Goal: Task Accomplishment & Management: Manage account settings

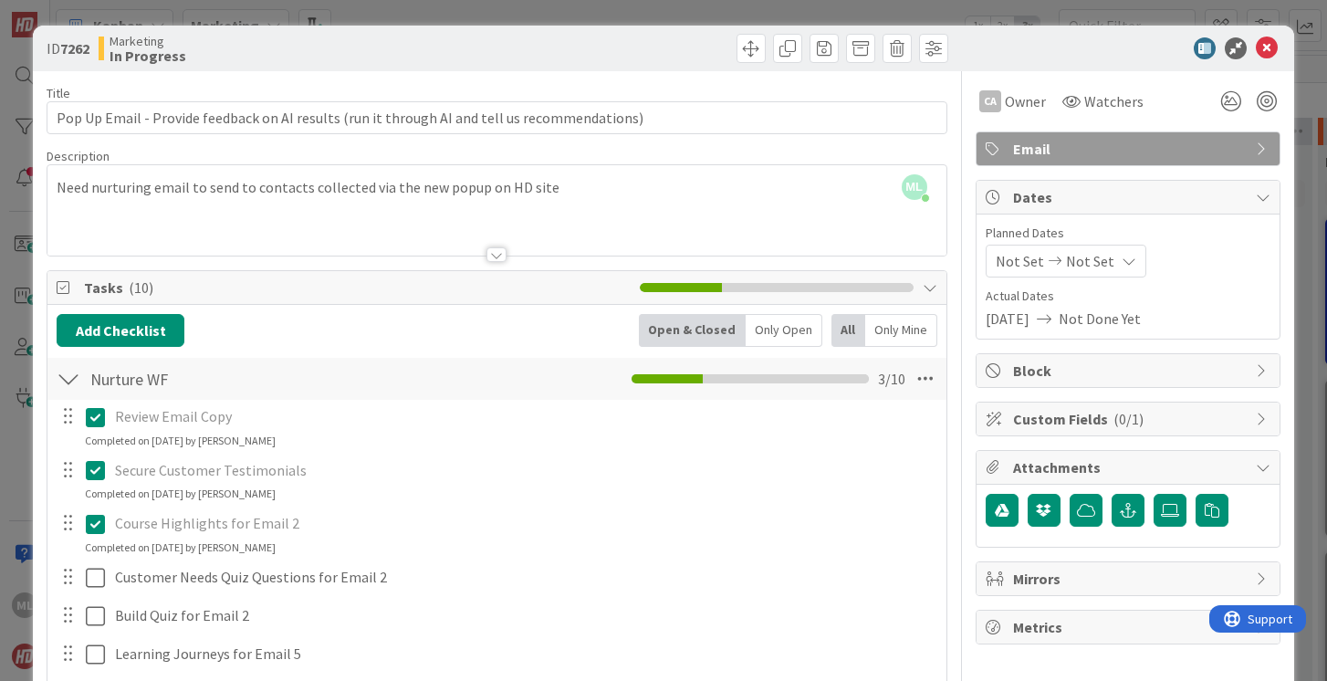
scroll to position [783, 0]
click at [1266, 42] on icon at bounding box center [1267, 48] width 22 height 22
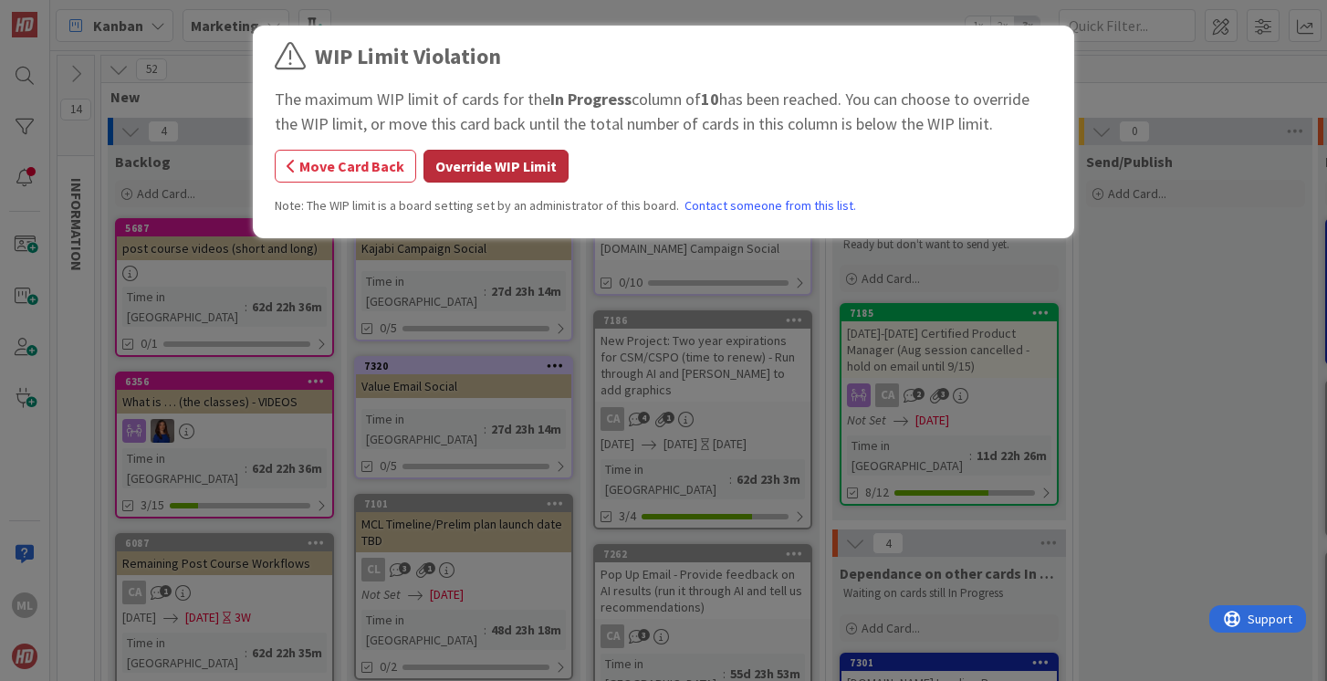
click at [475, 164] on button "Override WIP Limit" at bounding box center [496, 166] width 145 height 33
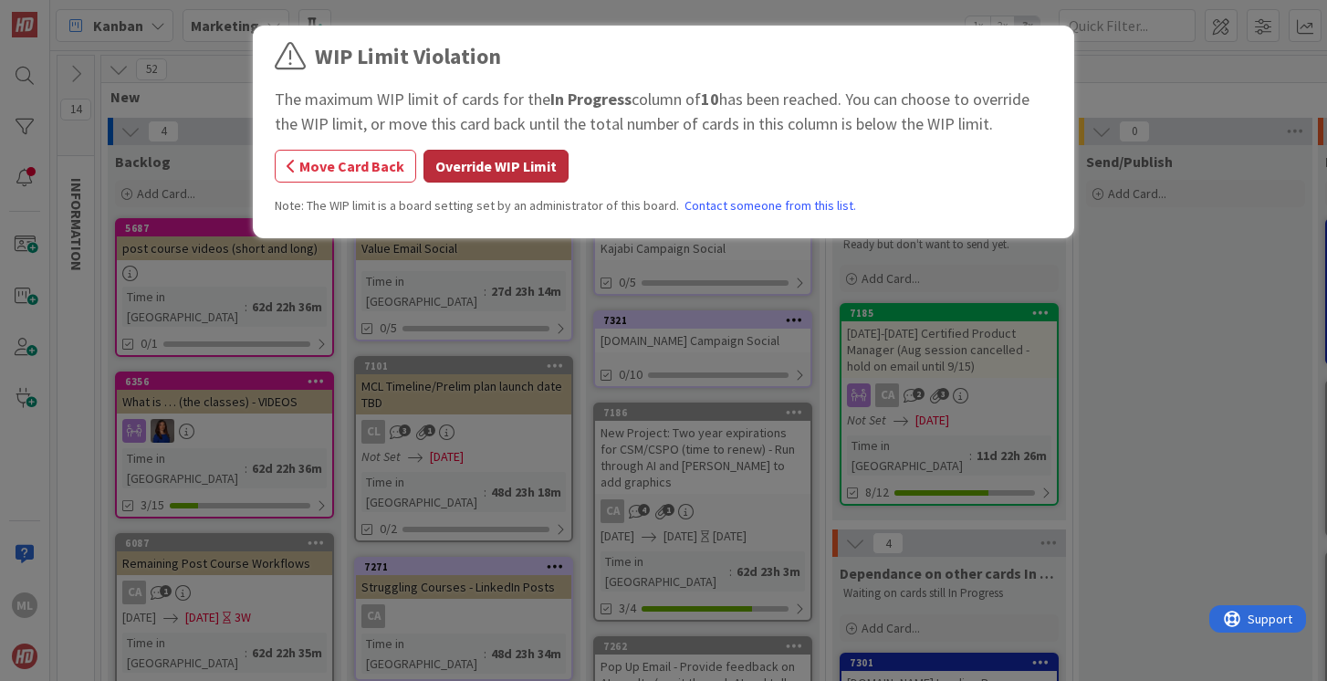
click at [479, 156] on button "Override WIP Limit" at bounding box center [496, 166] width 145 height 33
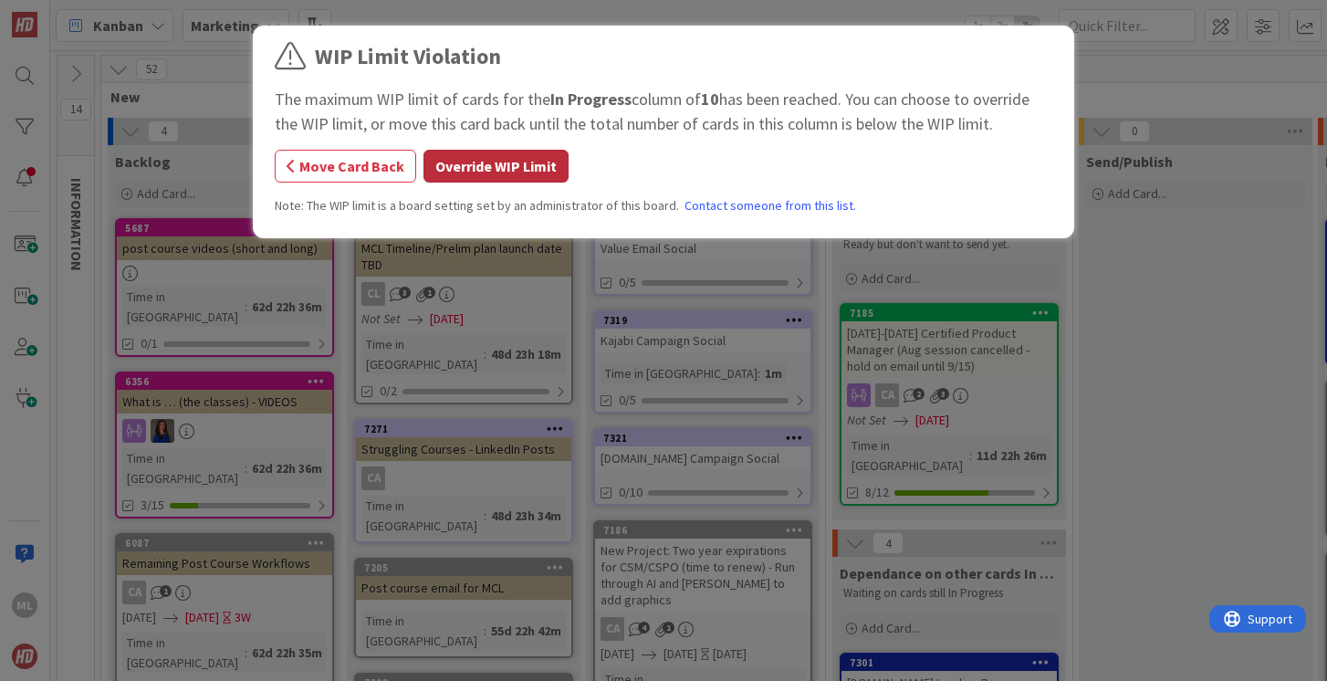
click at [547, 161] on button "Override WIP Limit" at bounding box center [496, 166] width 145 height 33
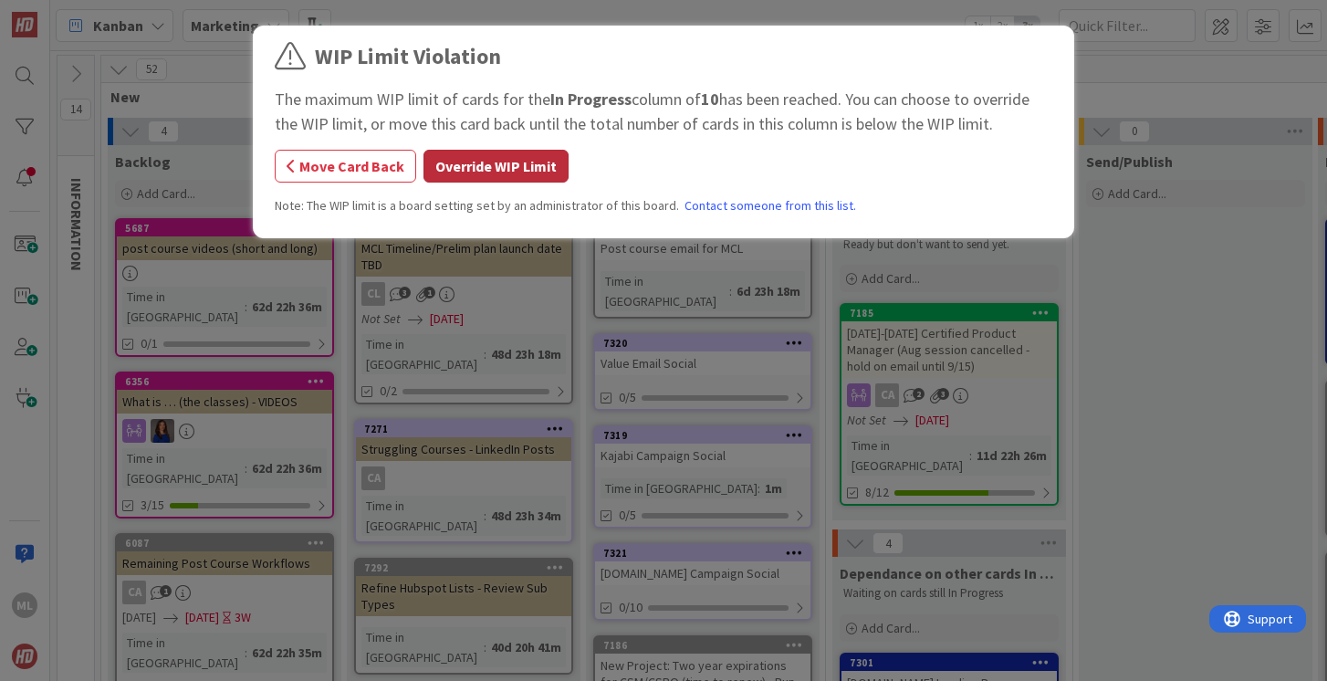
click at [513, 167] on button "Override WIP Limit" at bounding box center [496, 166] width 145 height 33
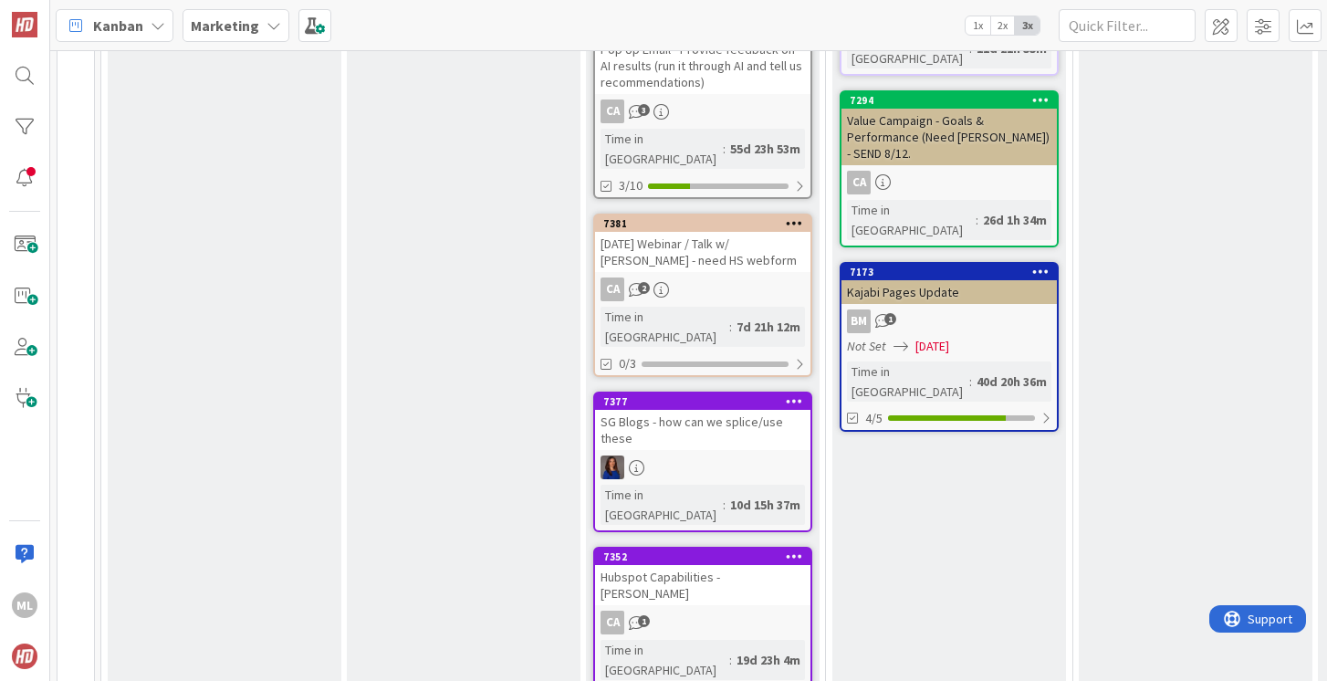
scroll to position [930, 0]
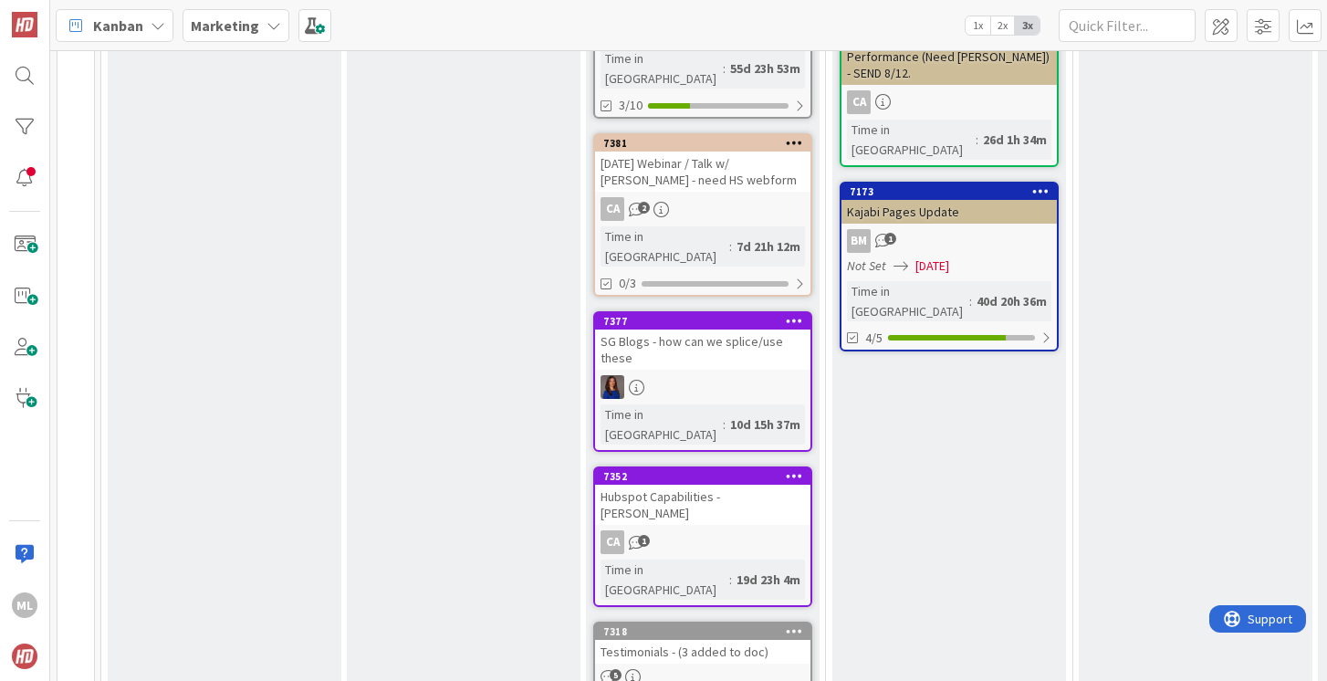
click at [665, 640] on div "Testimonials - (3 added to doc)" at bounding box center [702, 652] width 215 height 24
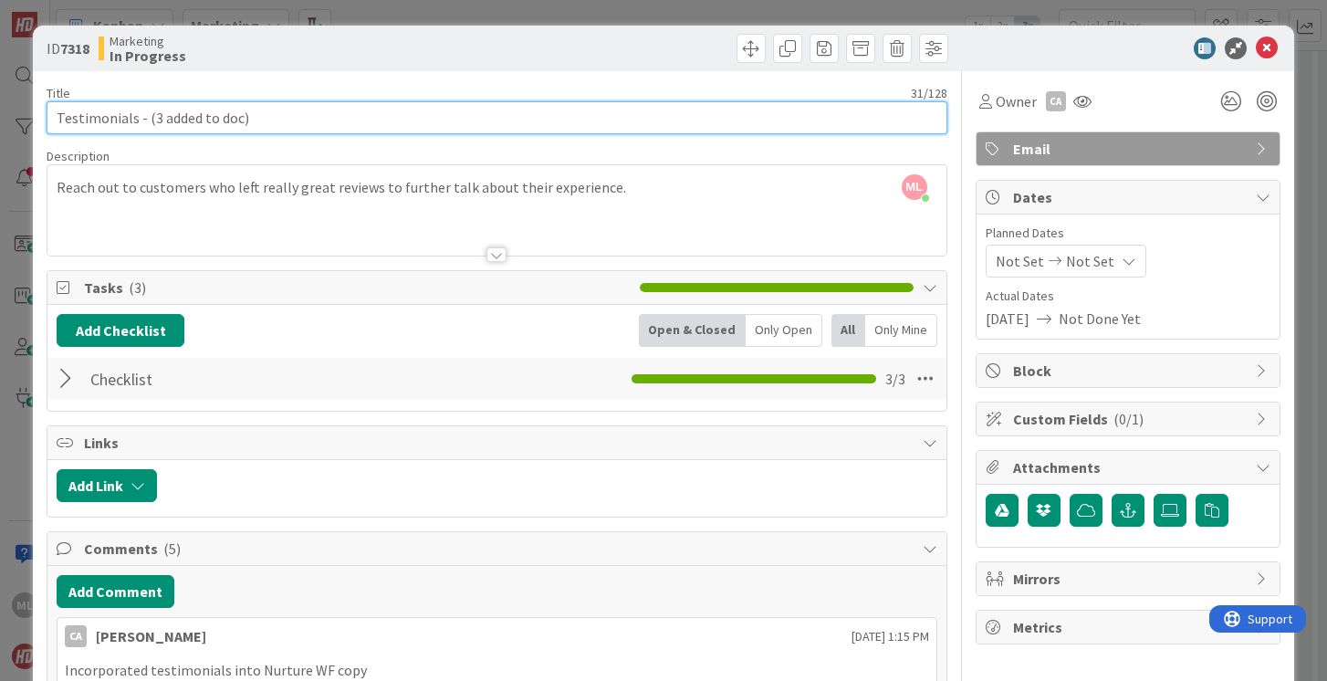
click at [351, 120] on input "Testimonials - (3 added to doc)" at bounding box center [497, 117] width 900 height 33
type input "Testimonials - (3 added to doc) - how can we use this on other projects?"
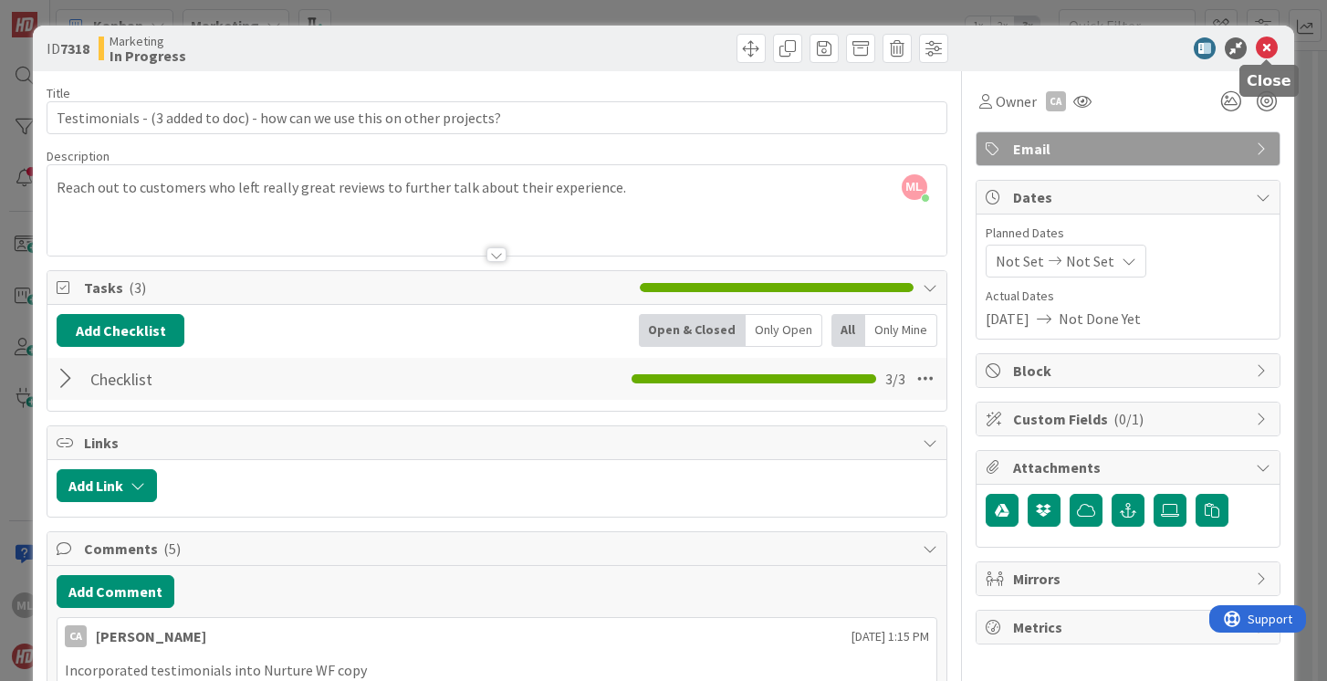
click at [1267, 49] on icon at bounding box center [1267, 48] width 22 height 22
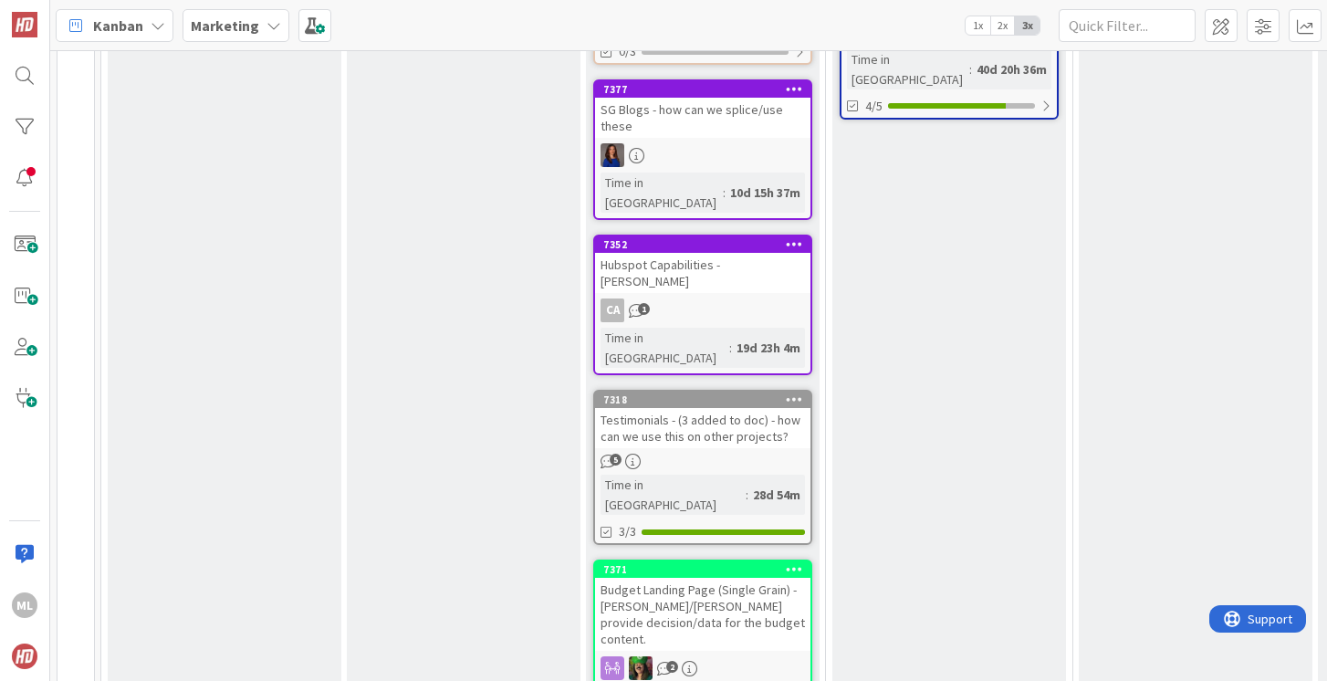
scroll to position [1160, 0]
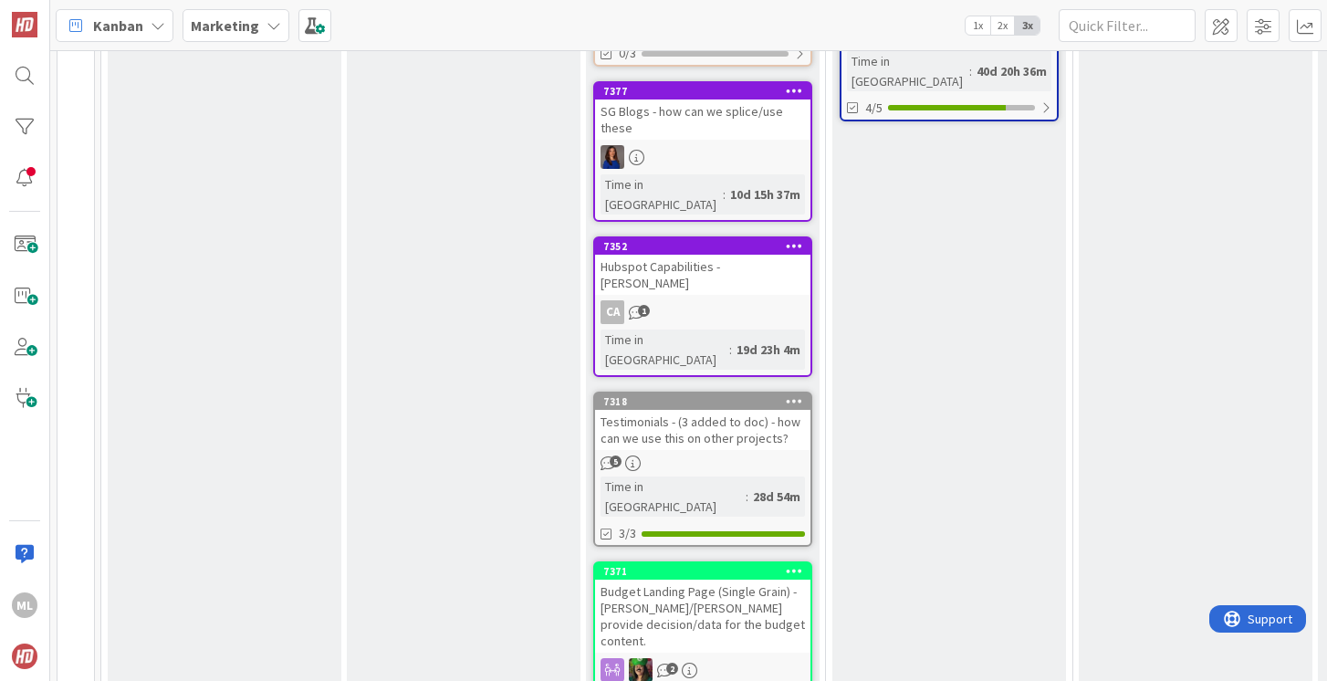
click at [690, 580] on div "Budget Landing Page (Single Grain) - [PERSON_NAME]/[PERSON_NAME] provide decisi…" at bounding box center [702, 616] width 215 height 73
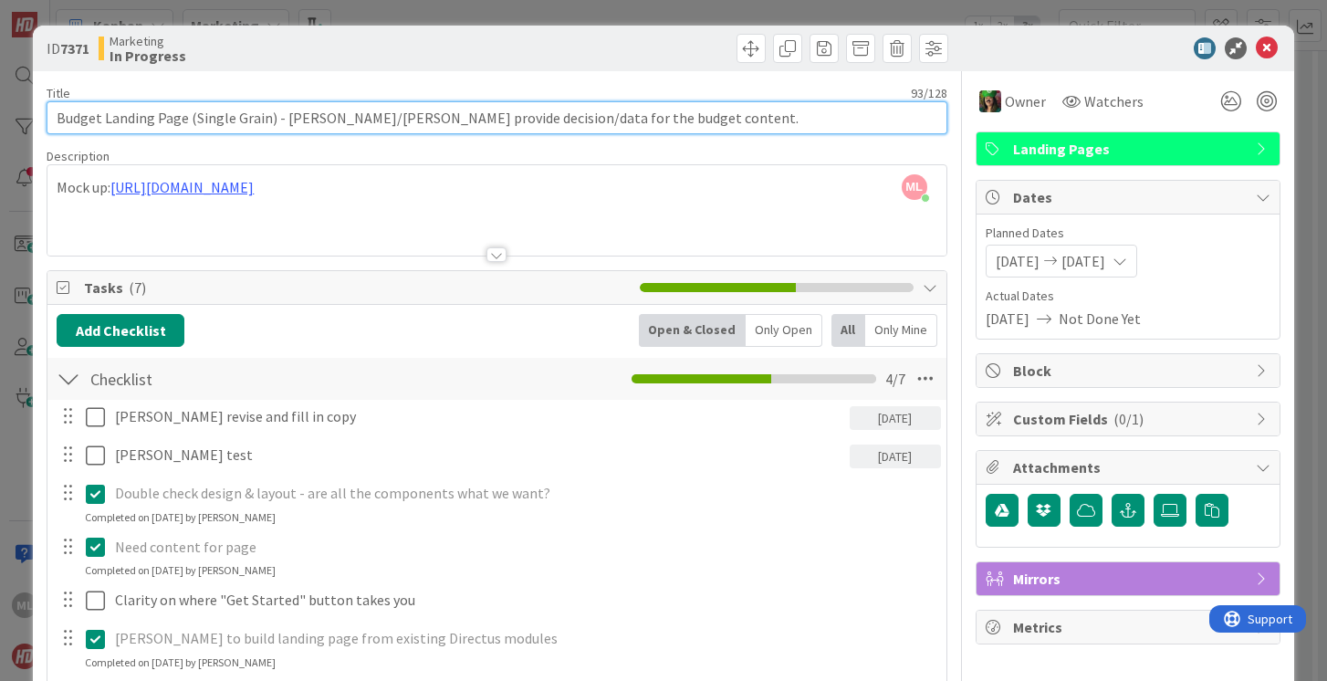
drag, startPoint x: 283, startPoint y: 117, endPoint x: 662, endPoint y: 134, distance: 379.2
type input "Budget Landing Page (Single Grain) -"
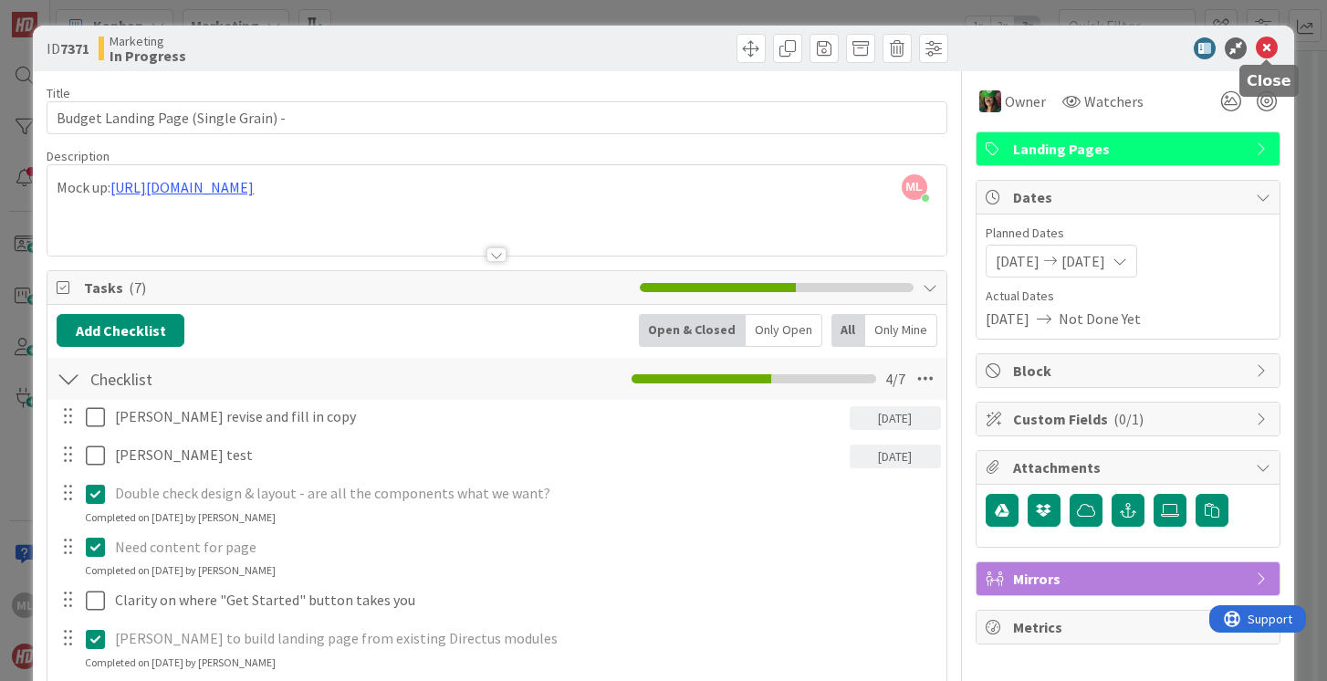
click at [1267, 48] on icon at bounding box center [1267, 48] width 22 height 22
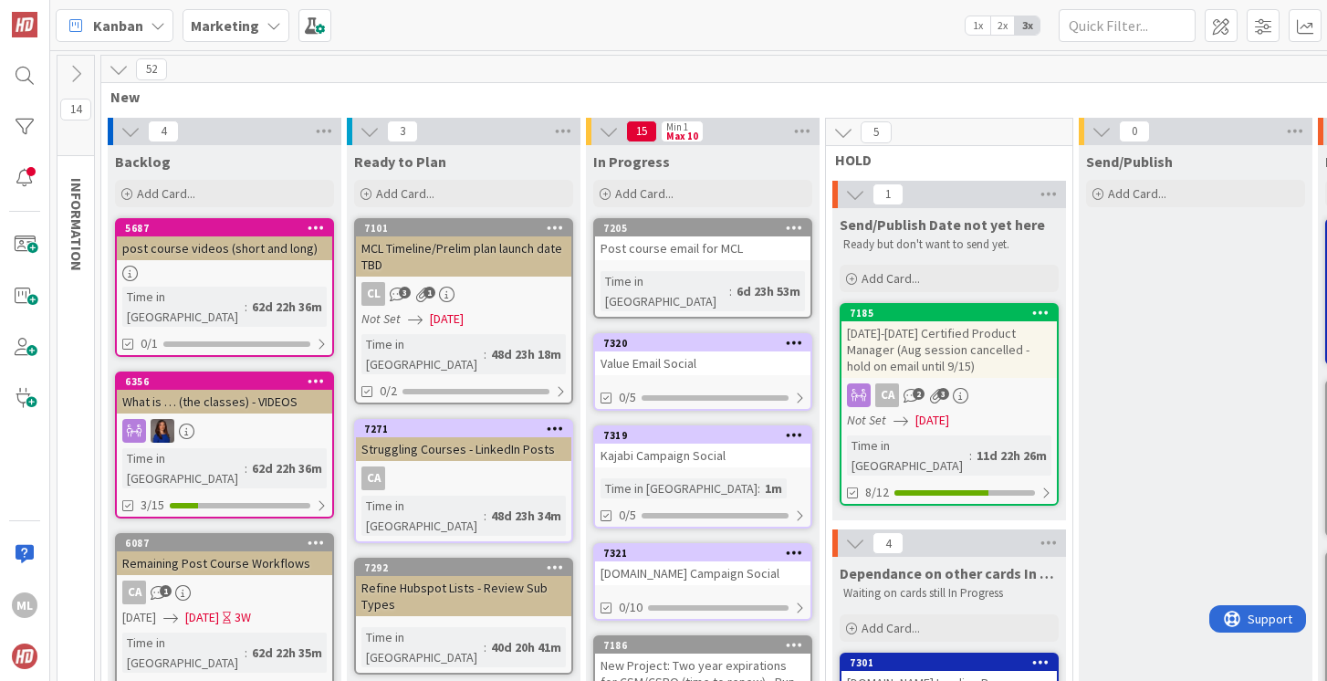
click at [227, 24] on b "Marketing" at bounding box center [225, 25] width 68 height 18
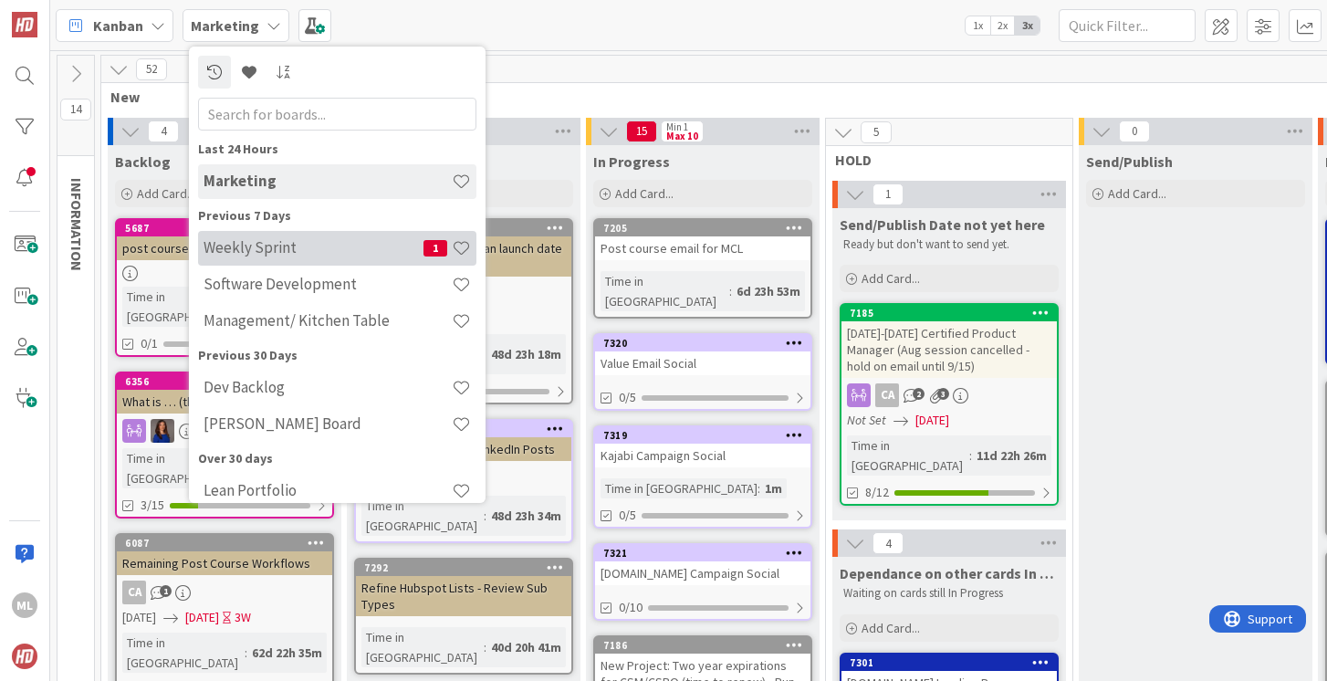
click at [278, 245] on h4 "Weekly Sprint" at bounding box center [314, 247] width 220 height 18
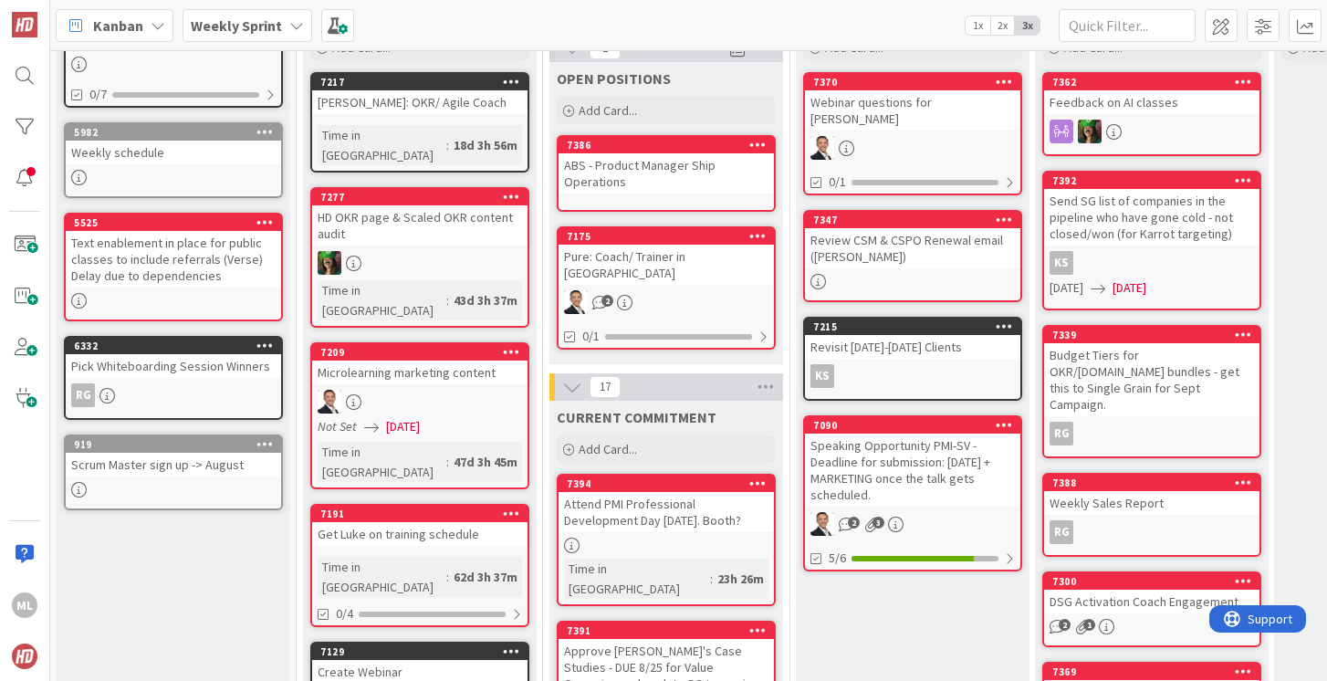
scroll to position [149, 0]
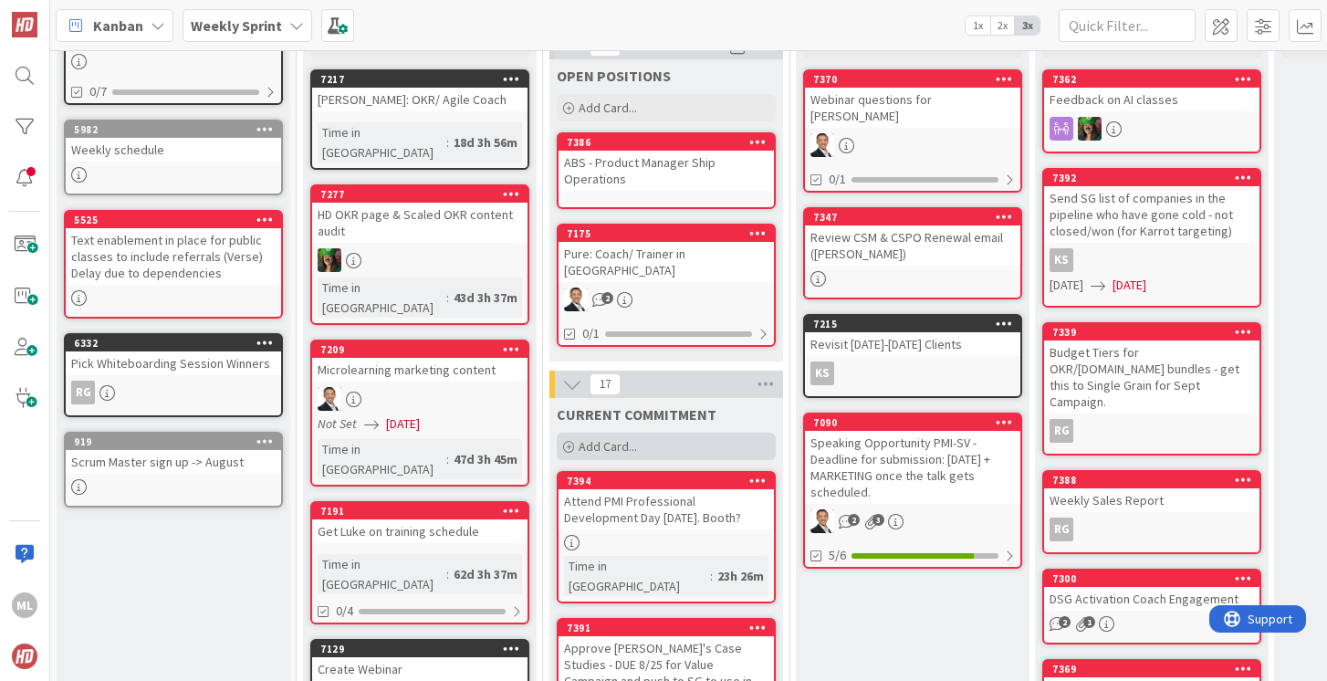
click at [621, 438] on span "Add Card..." at bounding box center [608, 446] width 58 height 16
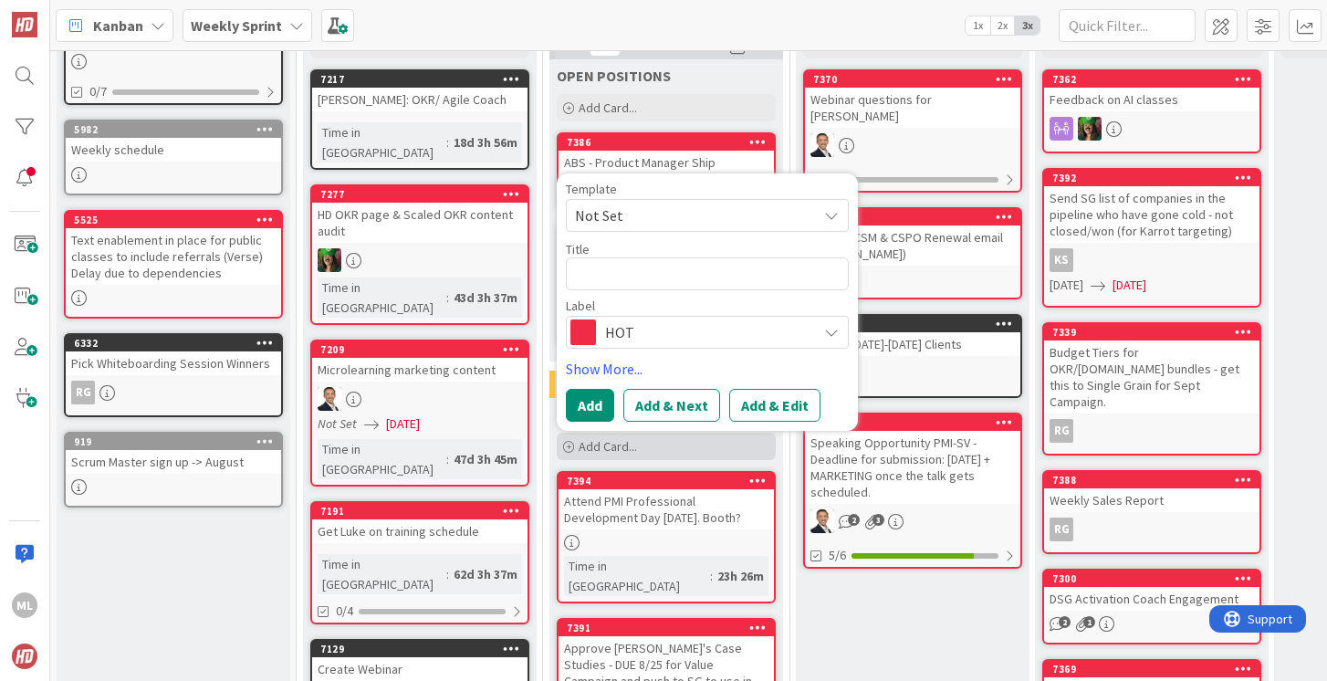
type textarea "x"
type textarea "A"
type textarea "x"
type textarea "Ap"
type textarea "x"
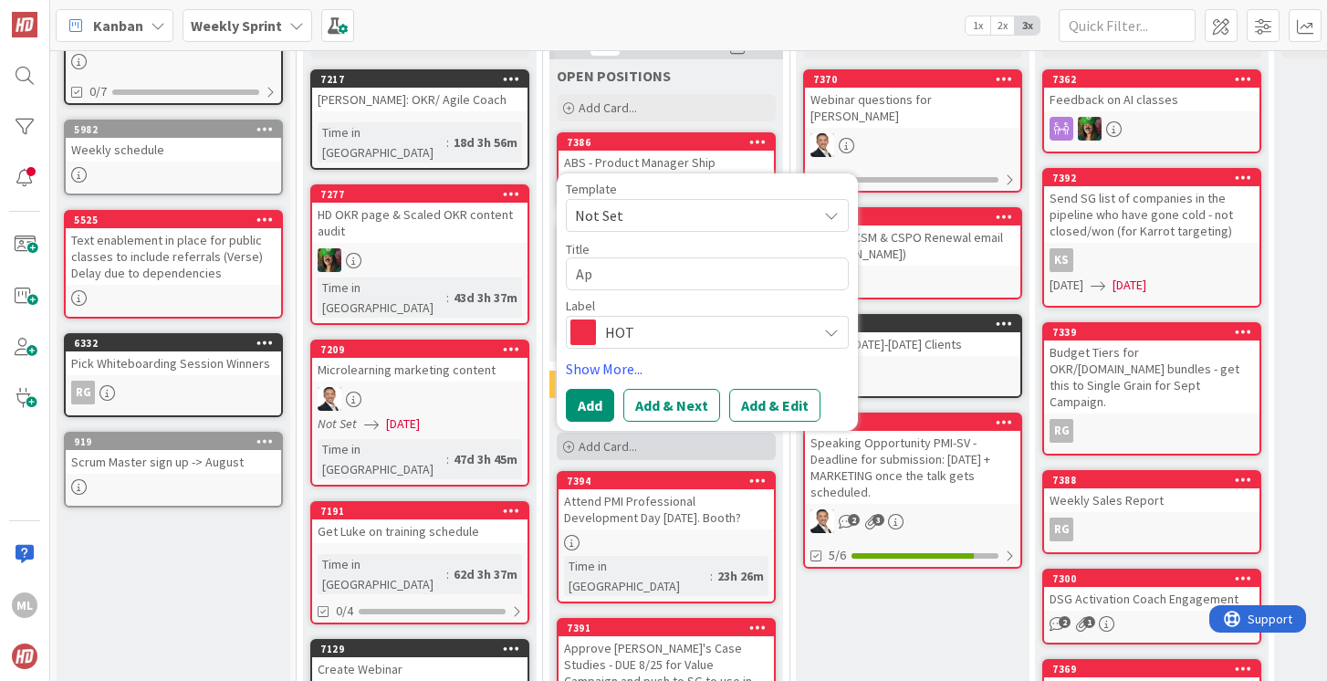
type textarea "App"
type textarea "x"
type textarea "Appr"
type textarea "x"
type textarea "Appro"
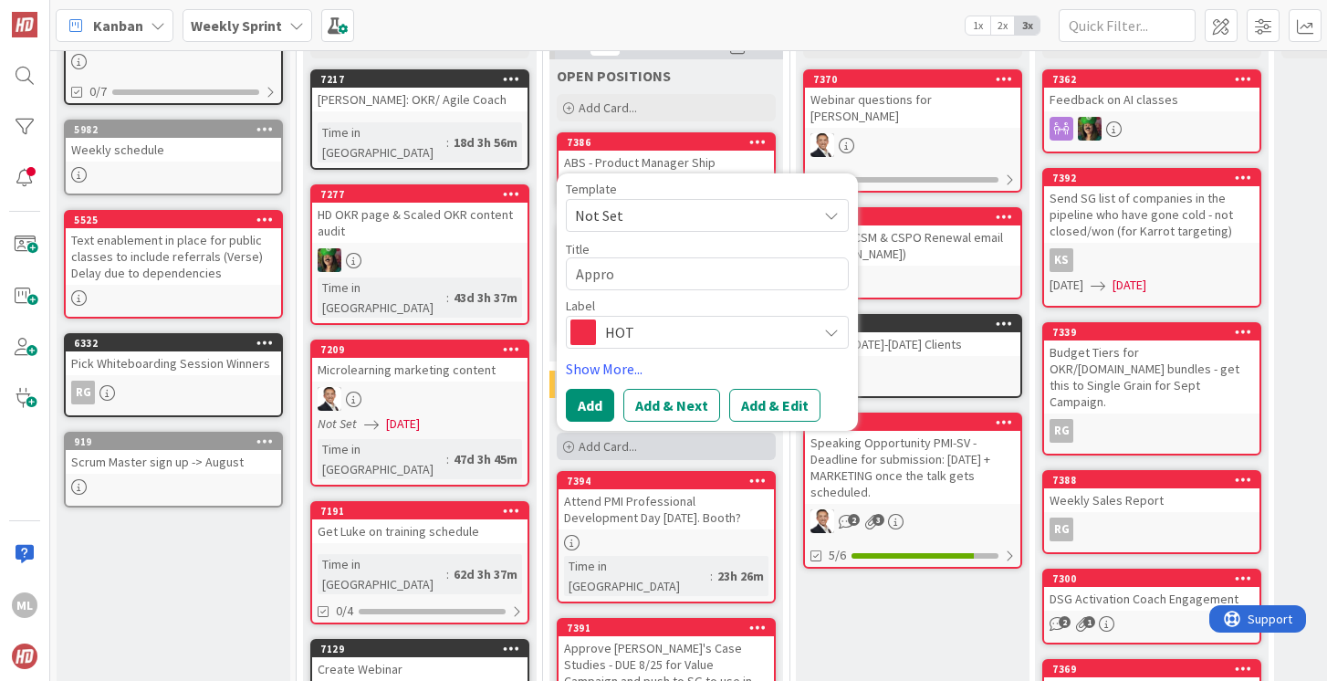
type textarea "x"
type textarea "Approv"
type textarea "x"
type textarea "Approve"
type textarea "x"
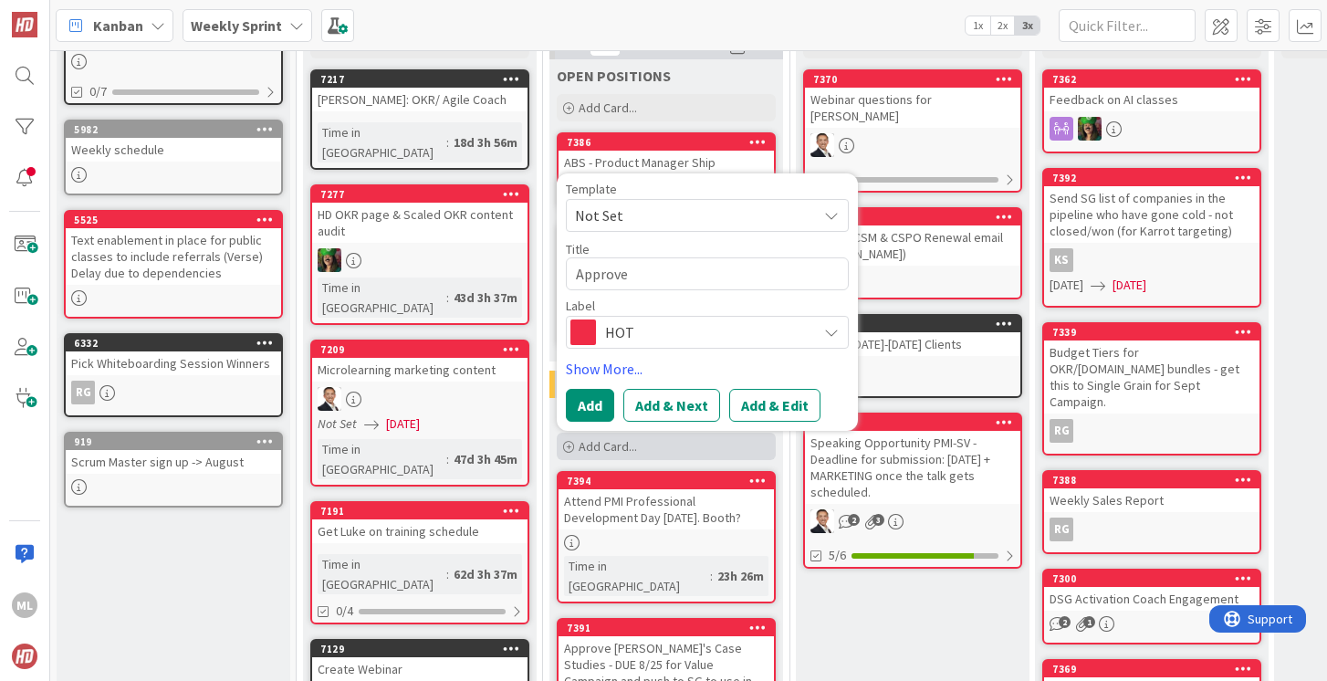
type textarea "Approve"
type textarea "x"
type textarea "Approve S"
type textarea "x"
type textarea "Approve Se"
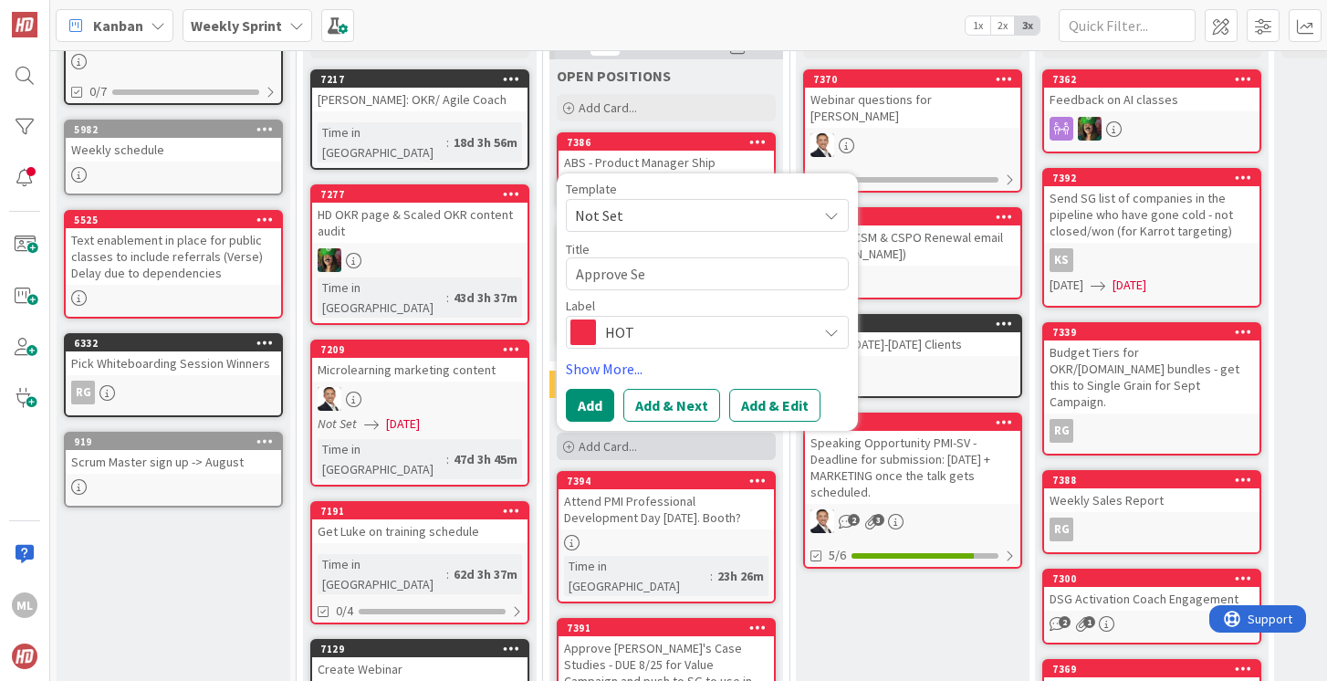
type textarea "x"
type textarea "Approve Sep"
type textarea "x"
type textarea "Approve Sept"
type textarea "x"
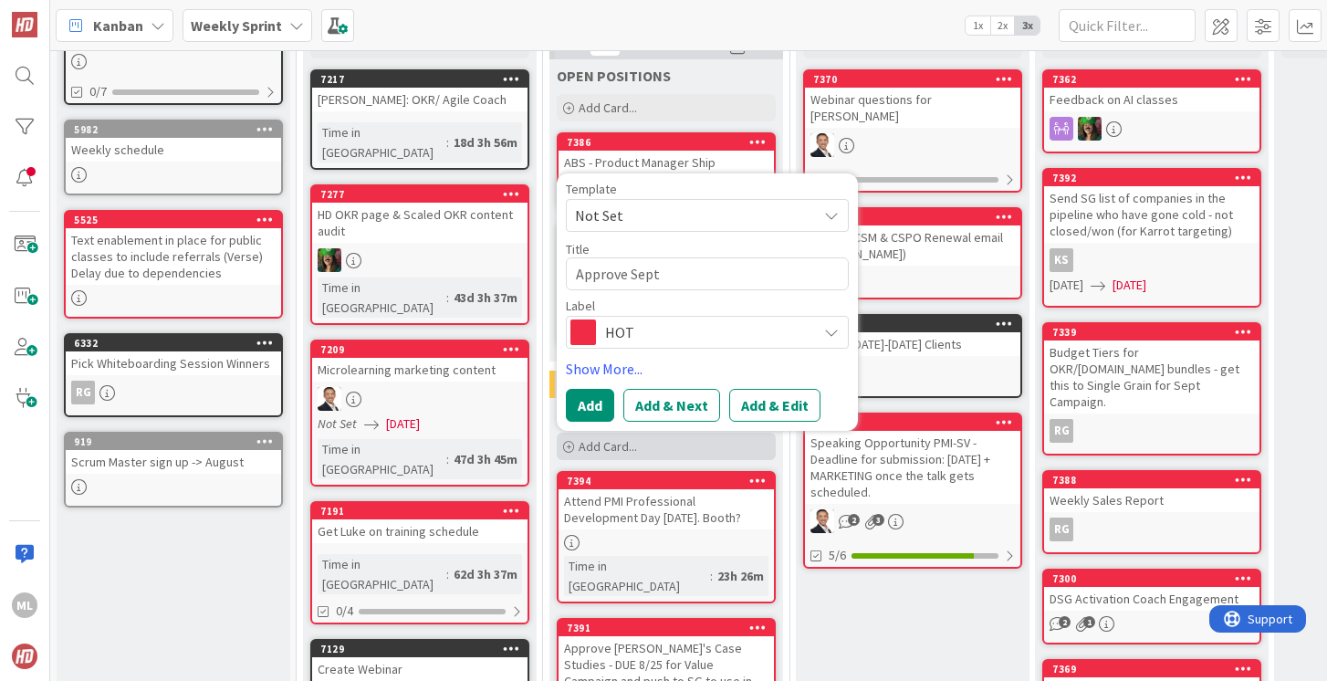
type textarea "Approve Septe"
type textarea "x"
type textarea "Approve Septem"
type textarea "x"
type textarea "Approve Septemb"
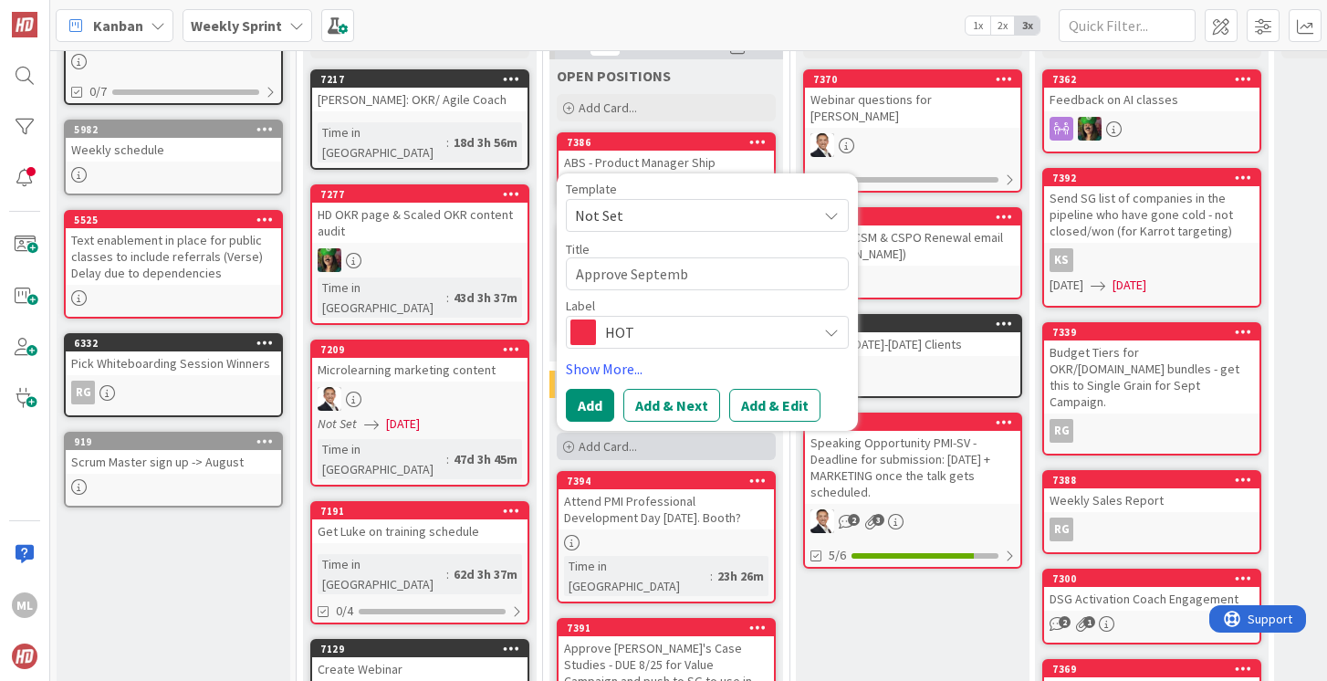
type textarea "x"
type textarea "Approve Septembe"
type textarea "x"
type textarea "Approve September"
type textarea "x"
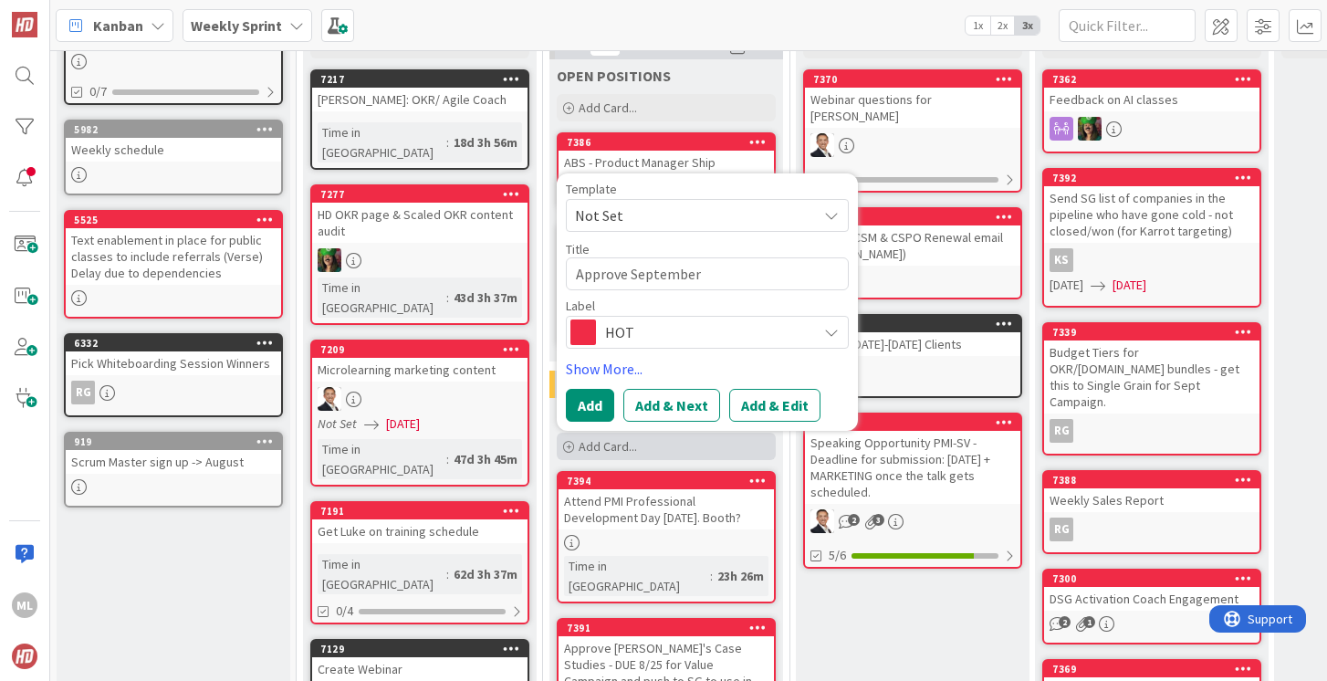
type textarea "Approve September"
type textarea "x"
type textarea "Approve September A"
type textarea "x"
type textarea "Approve September Ad"
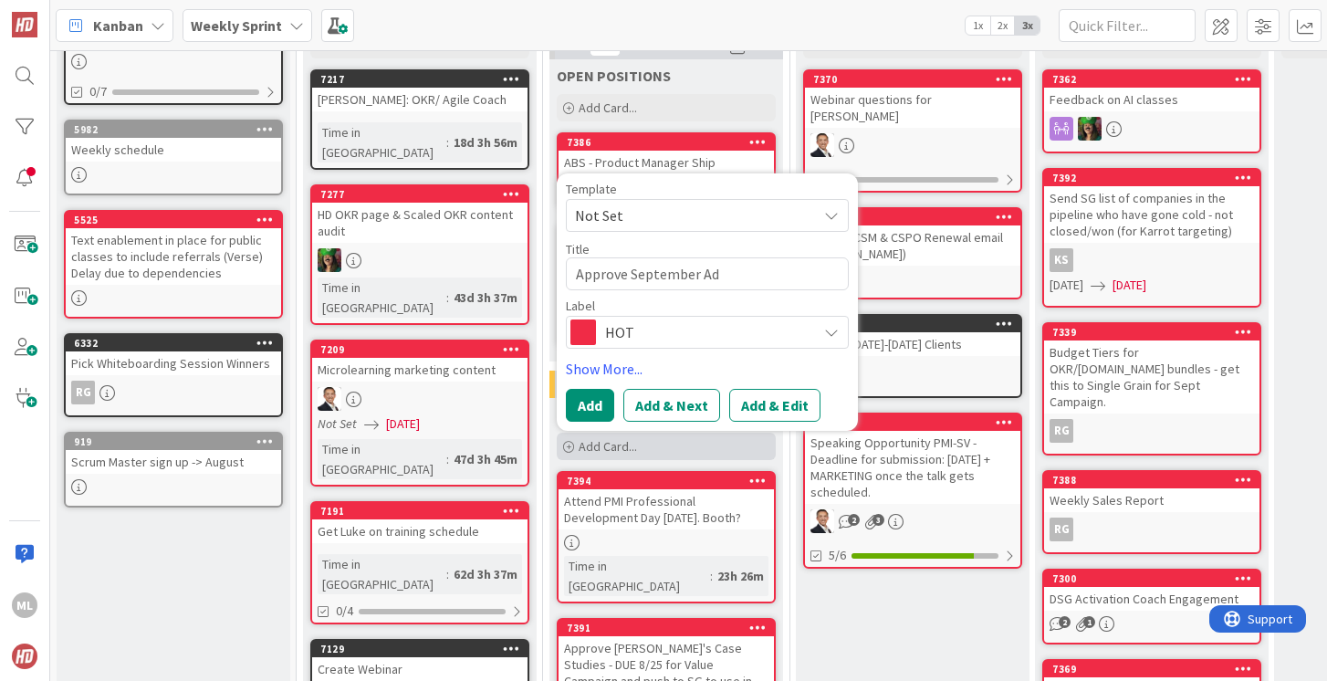
type textarea "x"
type textarea "Approve September Ads"
type textarea "x"
type textarea "Approve September Ads"
type textarea "x"
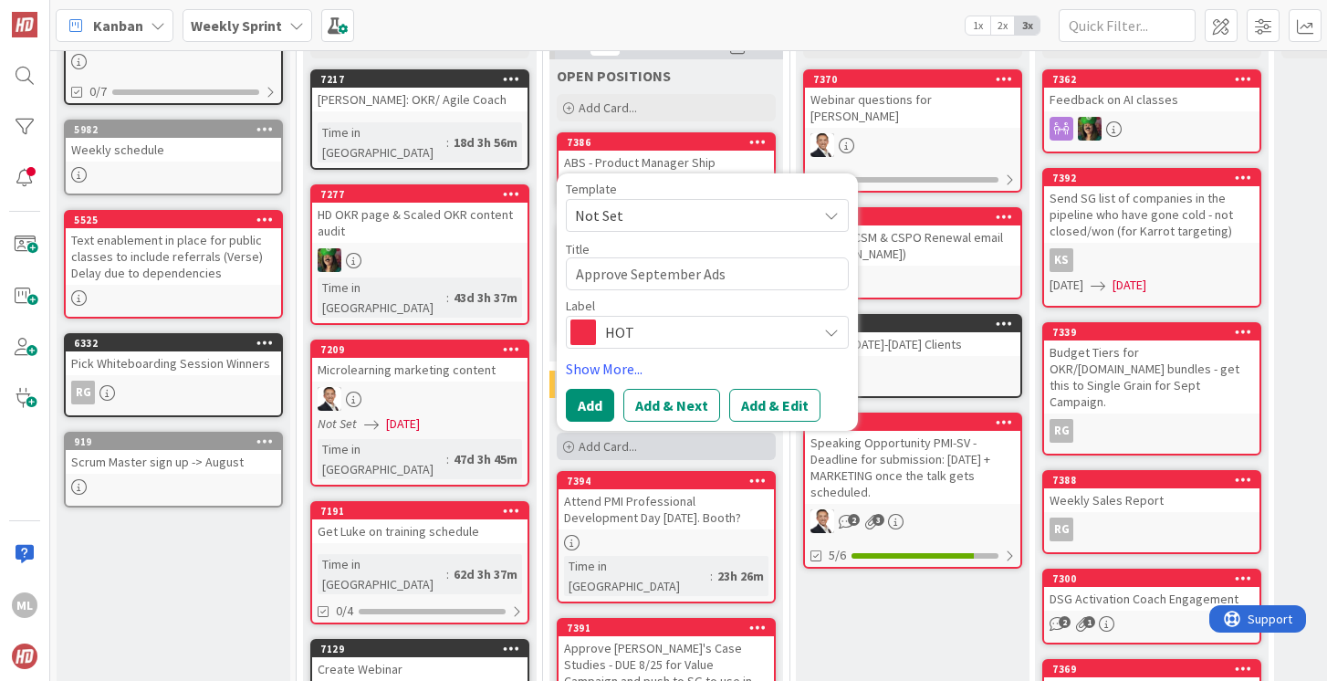
type textarea "Approve September Ads f"
type textarea "x"
type textarea "Approve September Ads fo"
type textarea "x"
type textarea "Approve September Ads for"
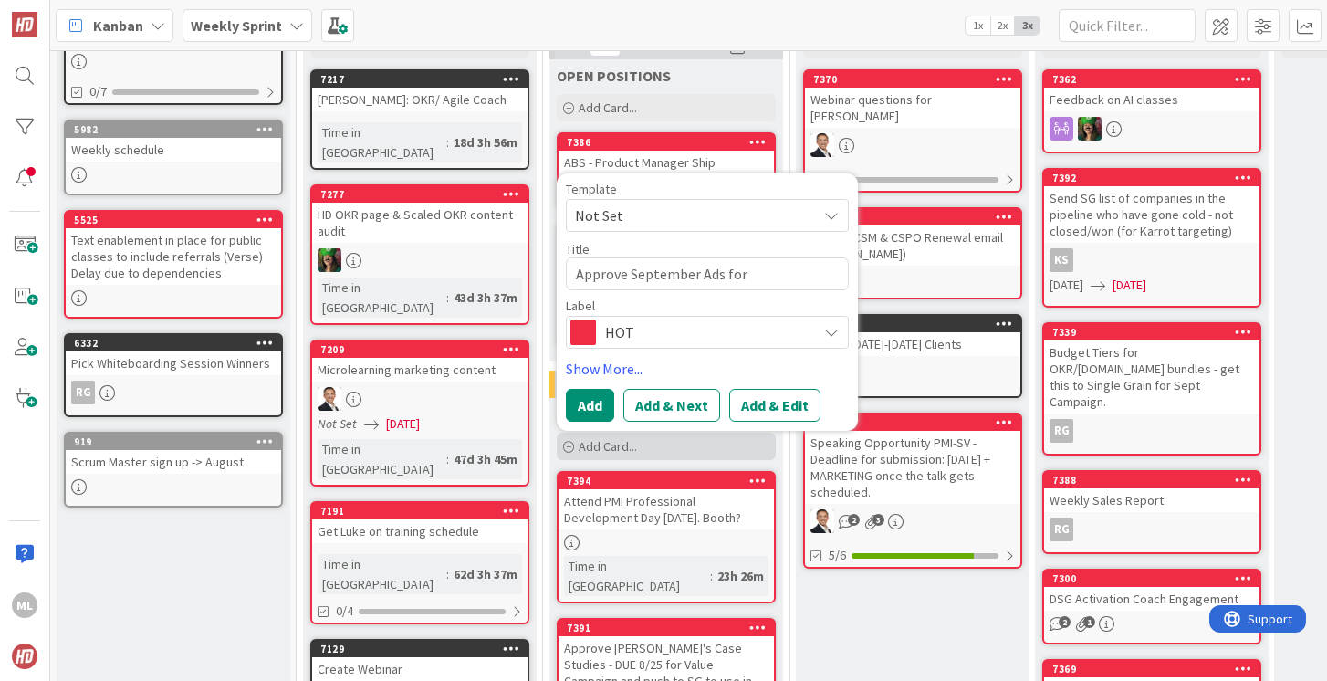
type textarea "x"
type textarea "Approve September Ads for"
type textarea "x"
type textarea "Approve September Ads for Bu"
type textarea "x"
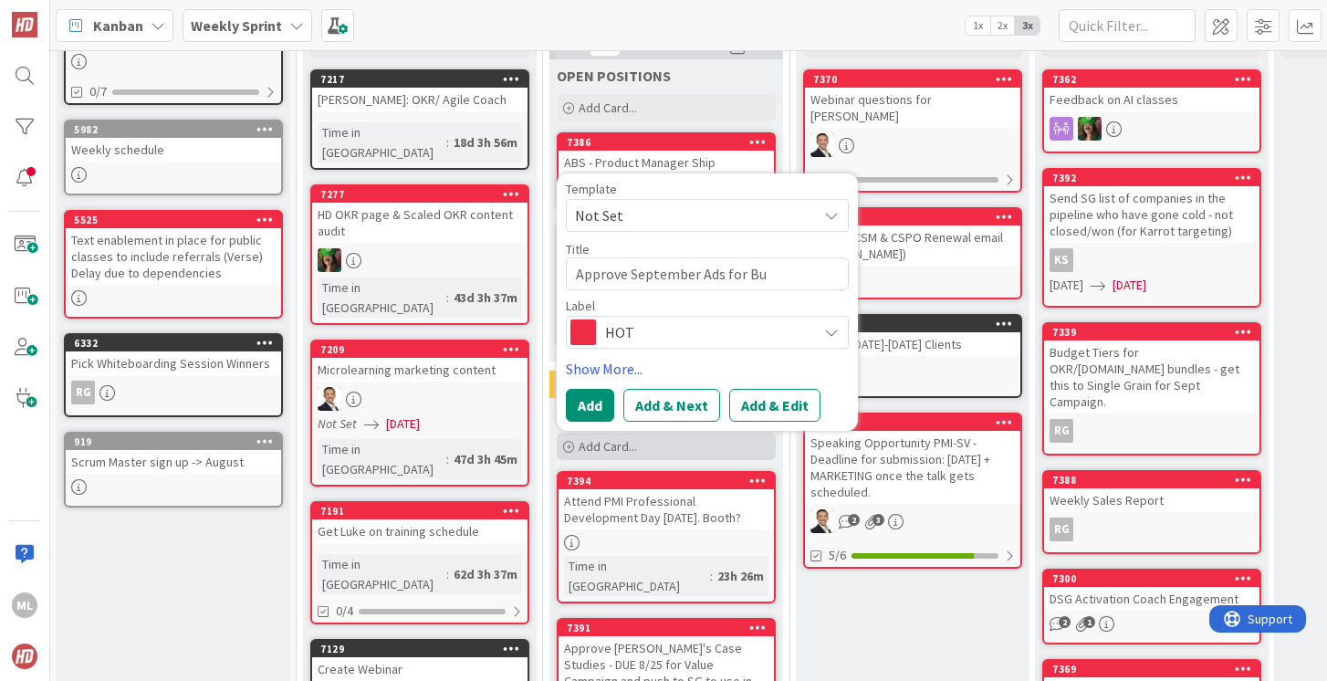
type textarea "Approve September Ads for Bud"
type textarea "x"
type textarea "Approve September Ads for Budg"
type textarea "x"
type textarea "Approve September Ads for Budgt"
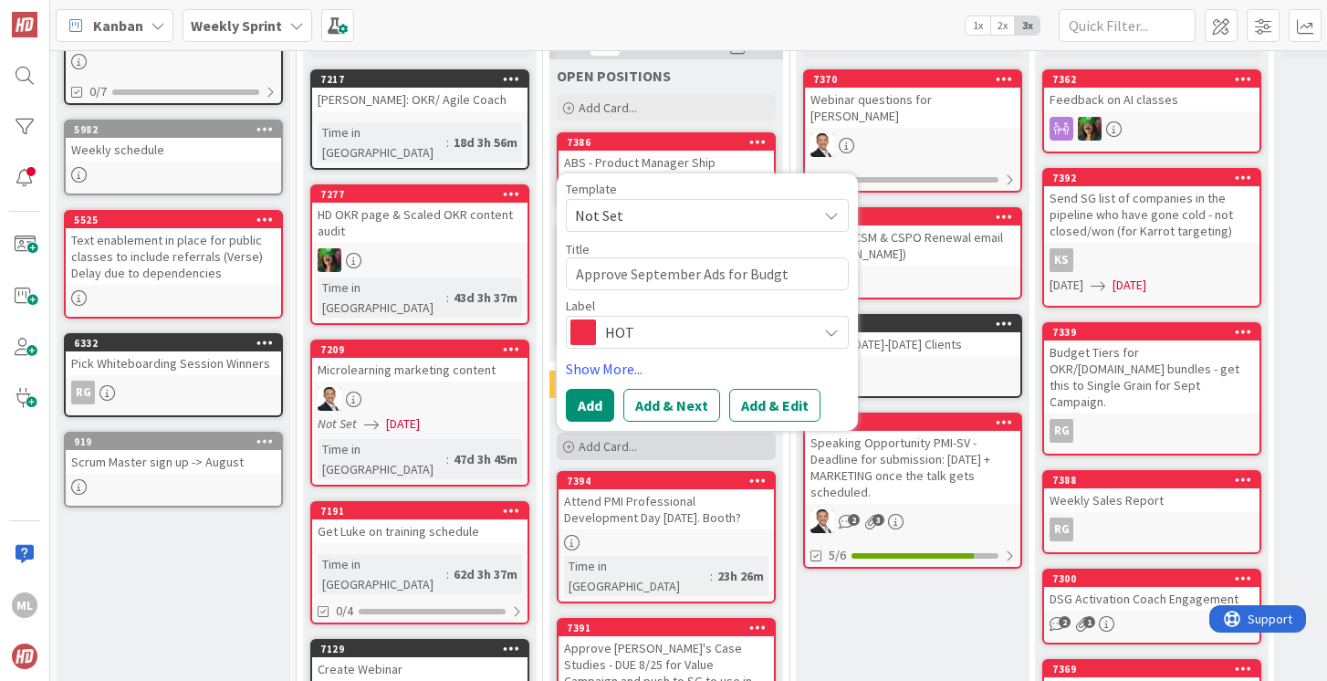
type textarea "x"
type textarea "Approve September Ads for Budgti"
type textarea "x"
type textarea "Approve September Ads for Budgtin"
type textarea "x"
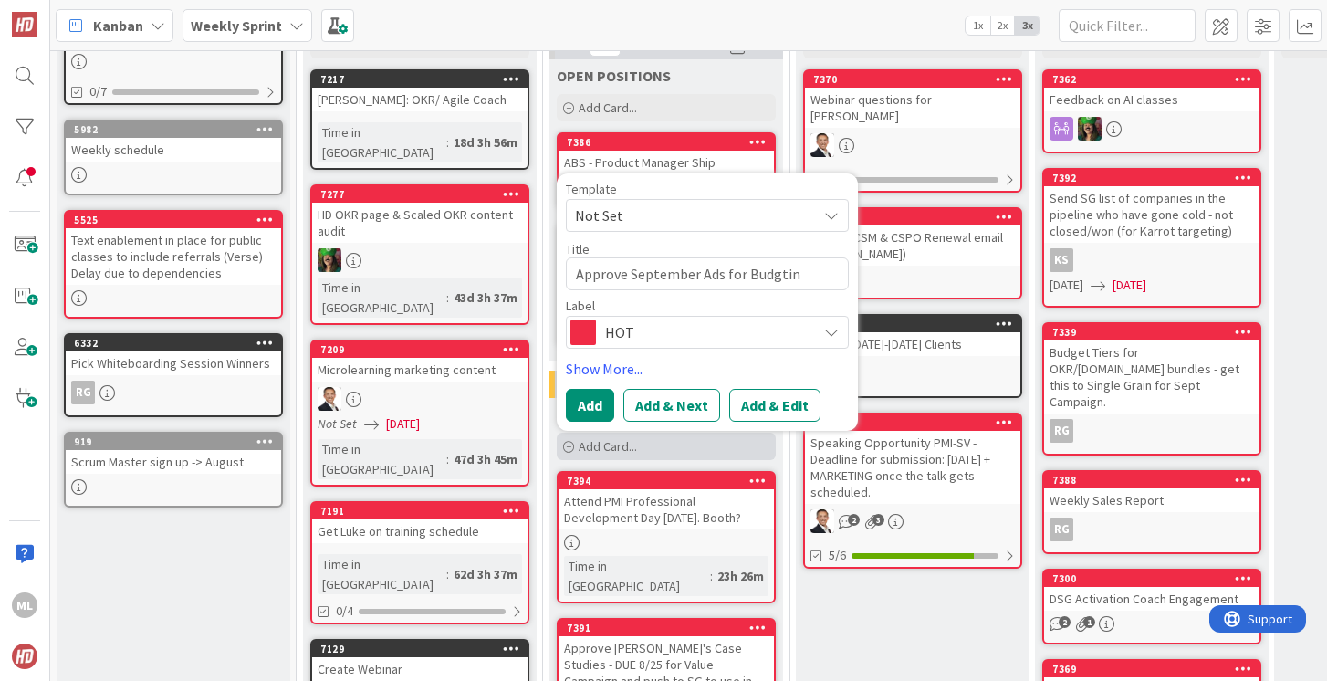
type textarea "Approve September Ads for Budgting"
type textarea "x"
type textarea "Approve September Ads for Budgtin"
type textarea "x"
type textarea "Approve September Ads for Budgti"
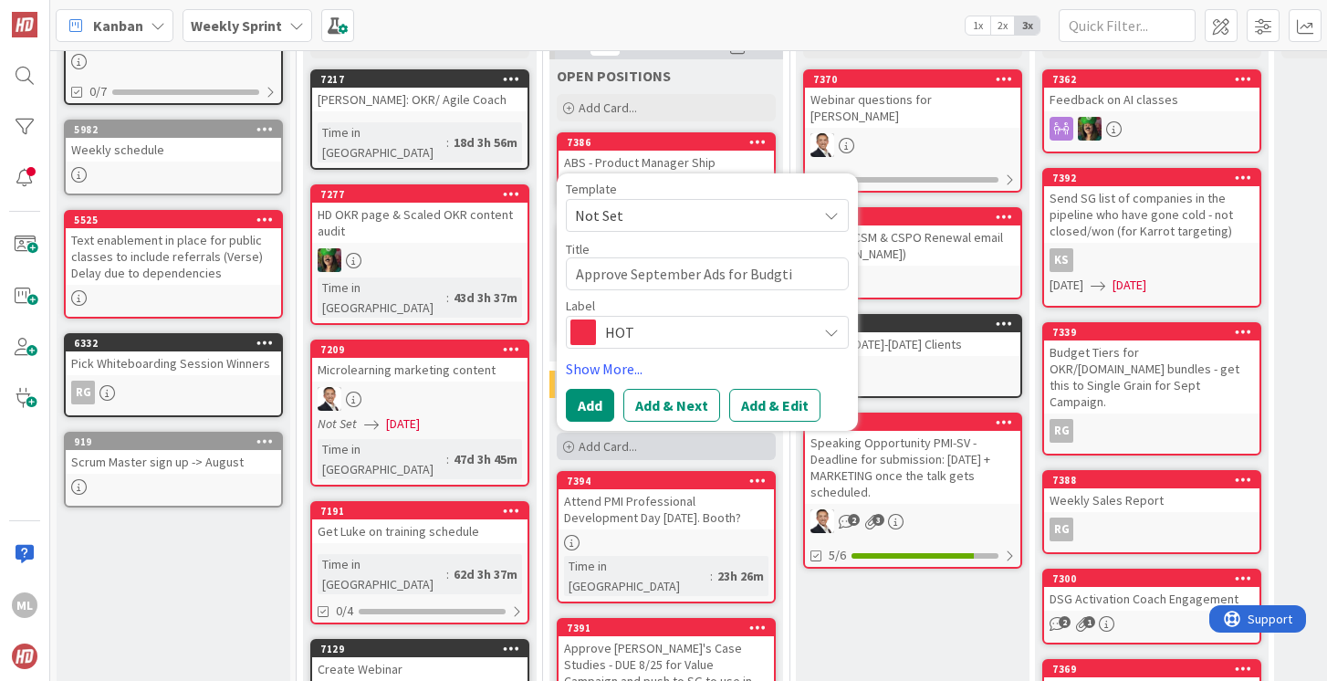
type textarea "x"
type textarea "Approve September Ads for Budgt"
type textarea "x"
type textarea "Approve September Ads for Budg"
type textarea "x"
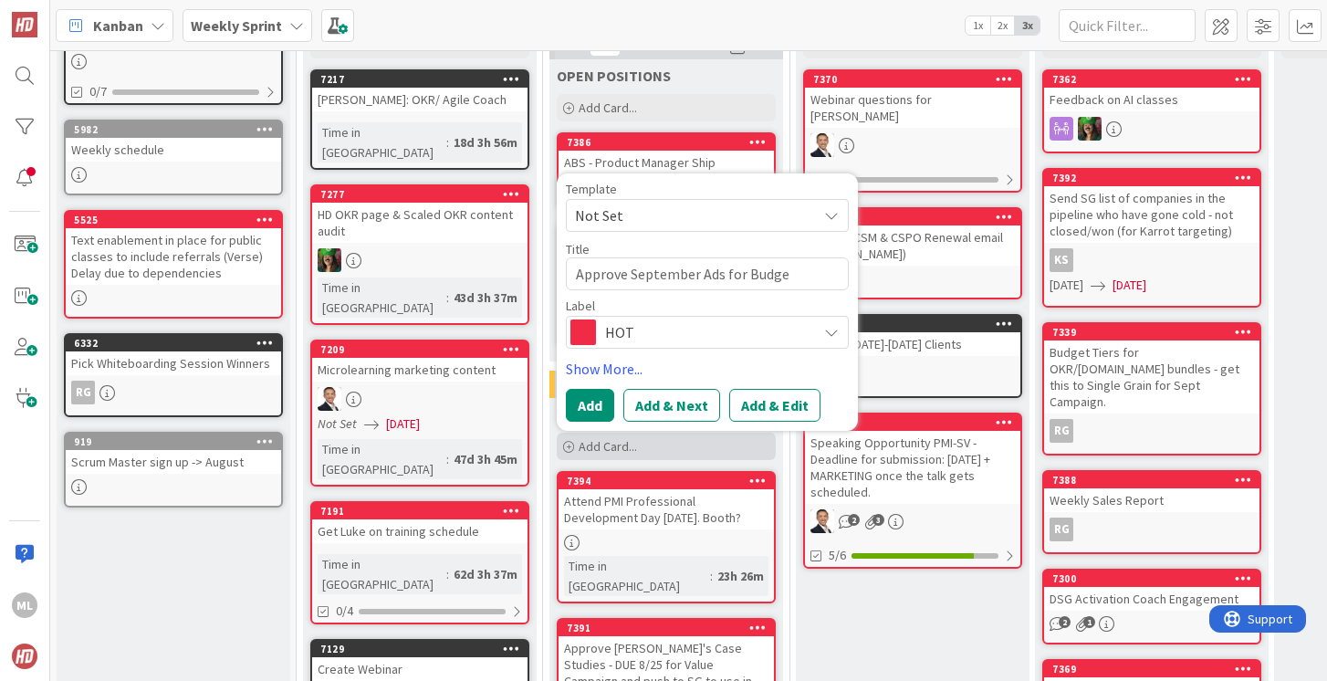
type textarea "Approve September Ads for Budget"
type textarea "x"
type textarea "Approve September Ads for Budgeti"
type textarea "x"
type textarea "Approve September Ads for Budgeting"
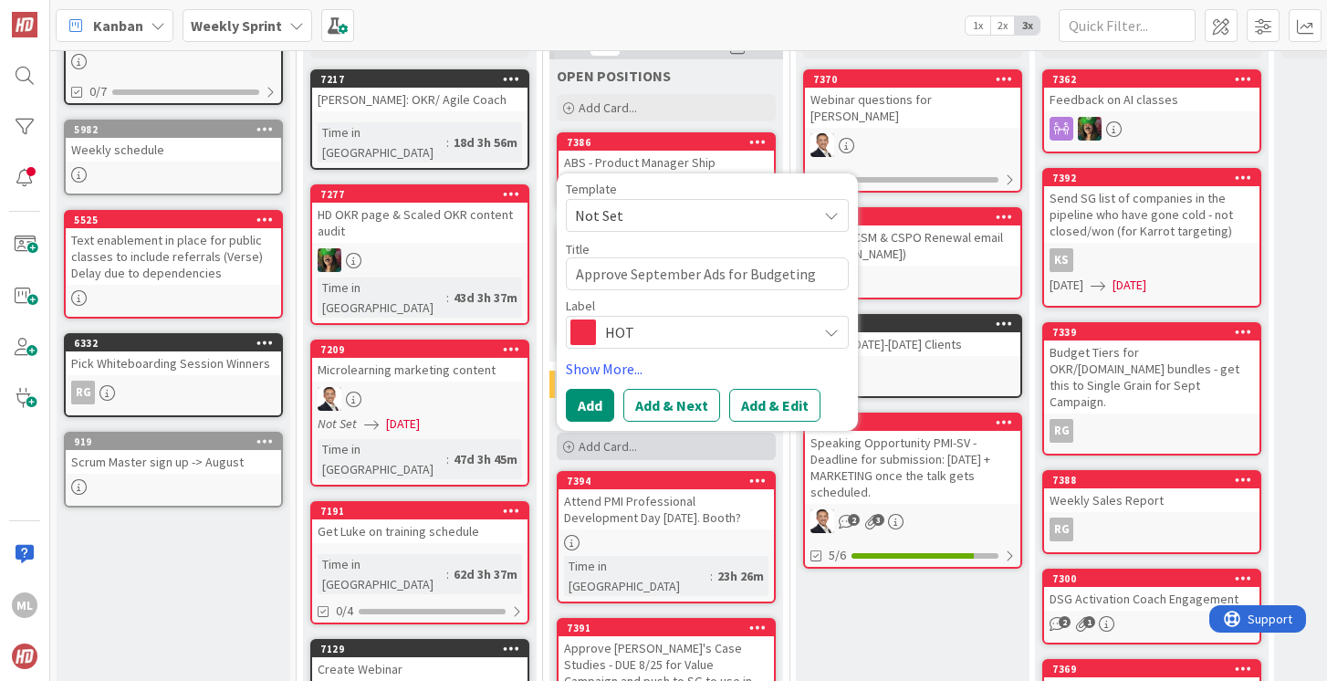
type textarea "x"
type textarea "Approve September Ads for Budgeting"
click at [574, 392] on button "Add" at bounding box center [590, 405] width 48 height 33
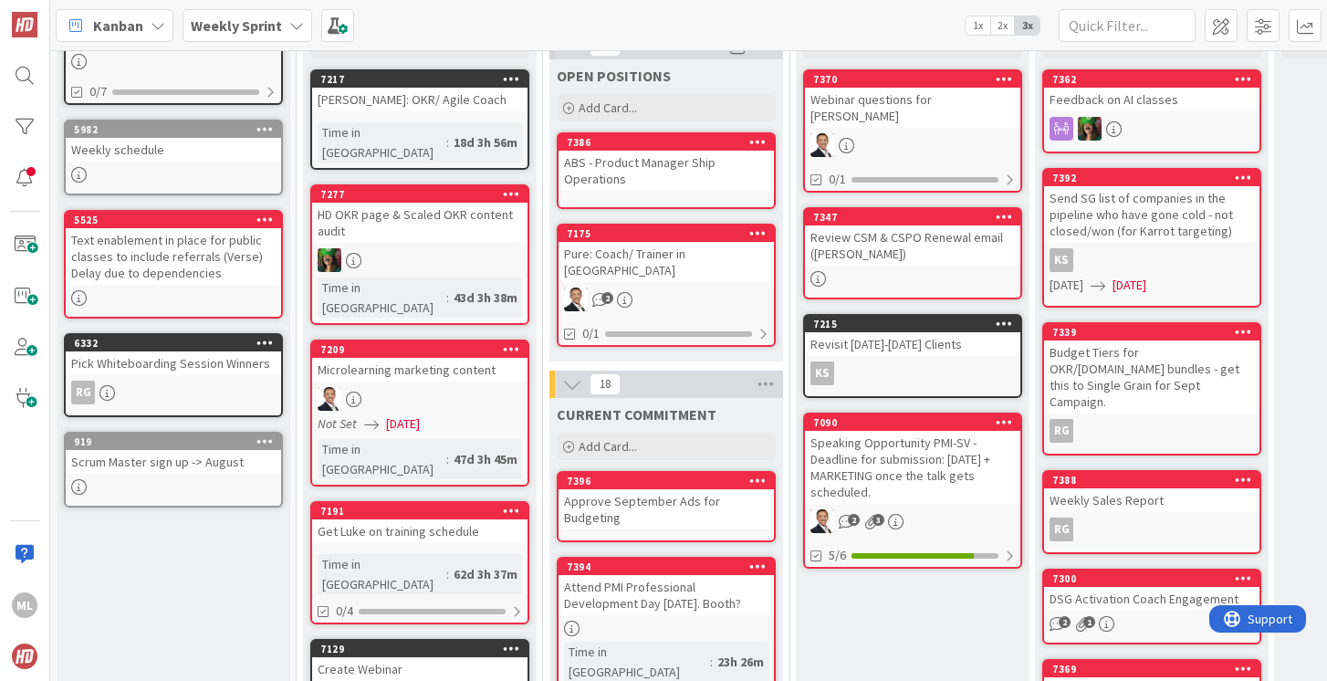
click at [588, 489] on div "Approve September Ads for Budgeting" at bounding box center [666, 509] width 215 height 40
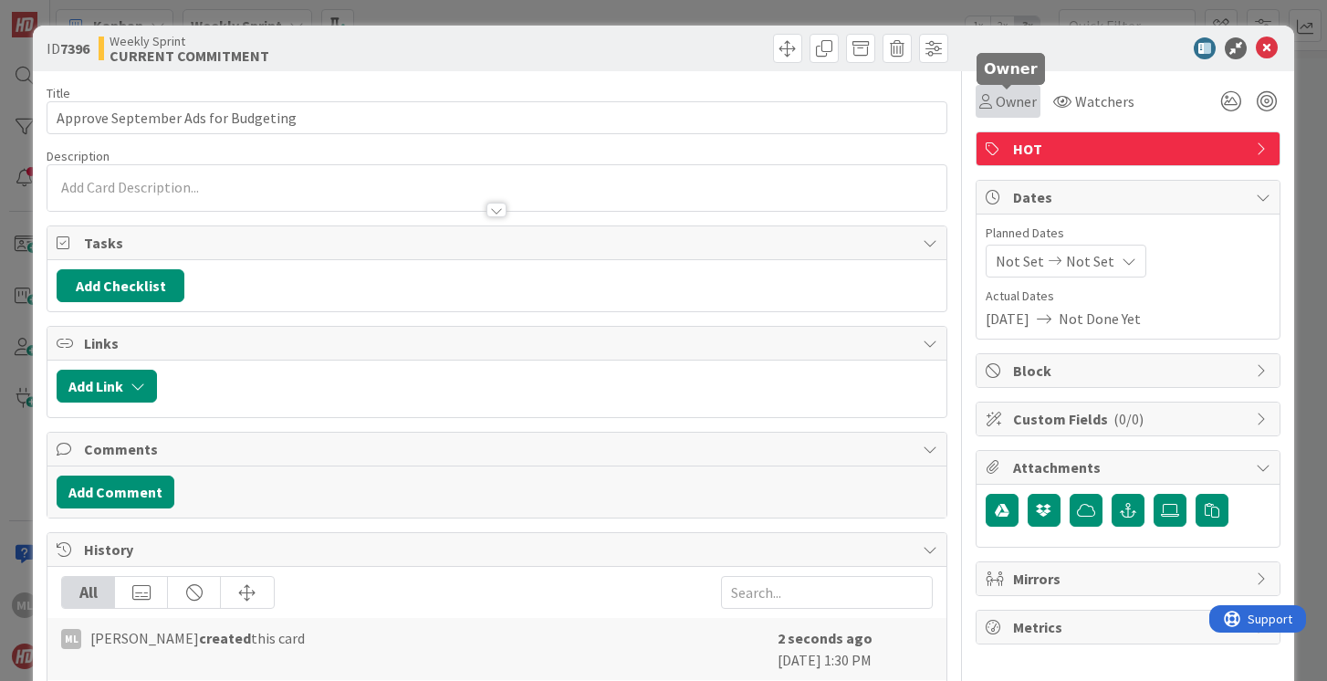
click at [1022, 94] on span "Owner" at bounding box center [1016, 101] width 41 height 22
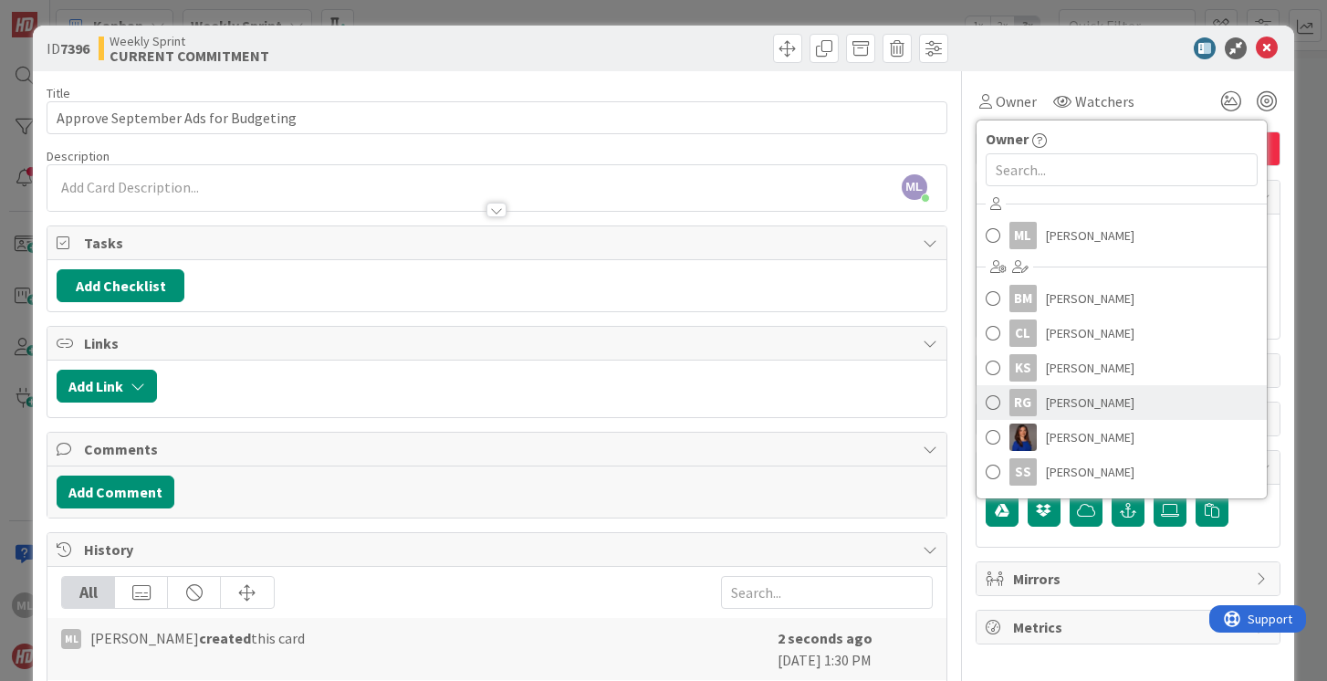
scroll to position [68, 0]
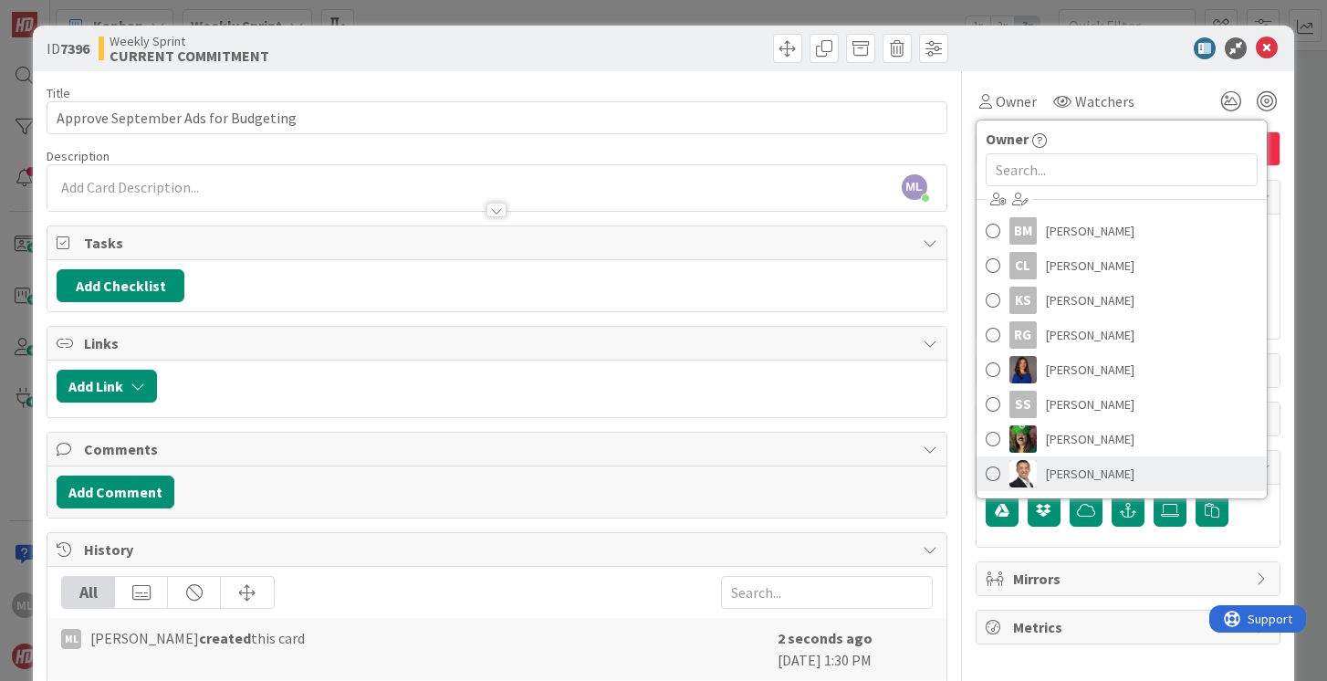
click at [994, 467] on span at bounding box center [993, 473] width 15 height 27
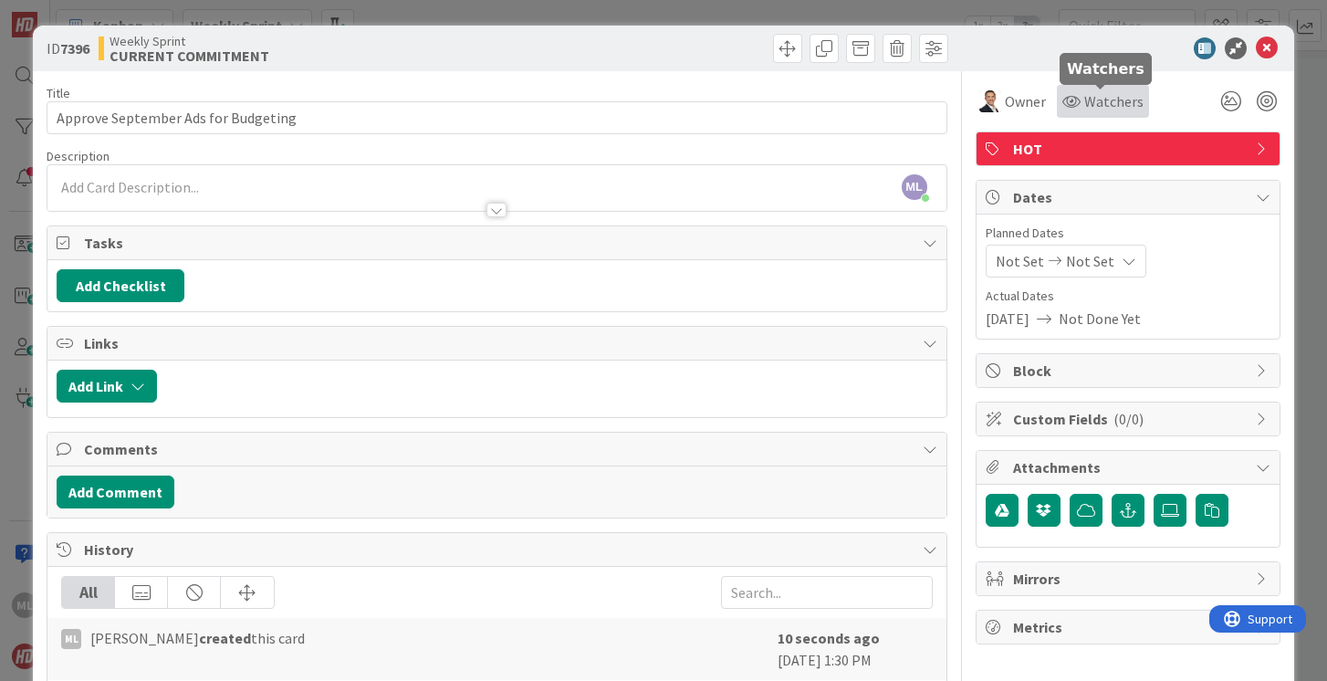
click at [1103, 107] on span "Watchers" at bounding box center [1113, 101] width 59 height 22
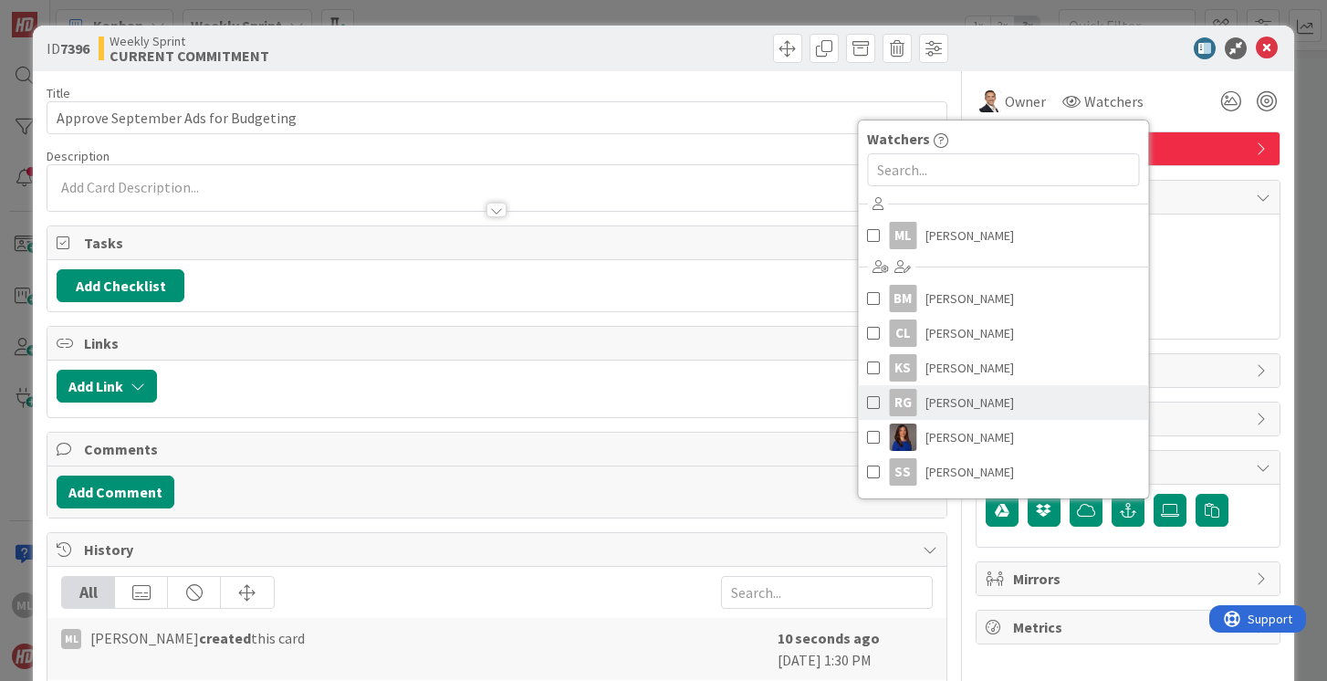
click at [872, 397] on span at bounding box center [873, 402] width 13 height 27
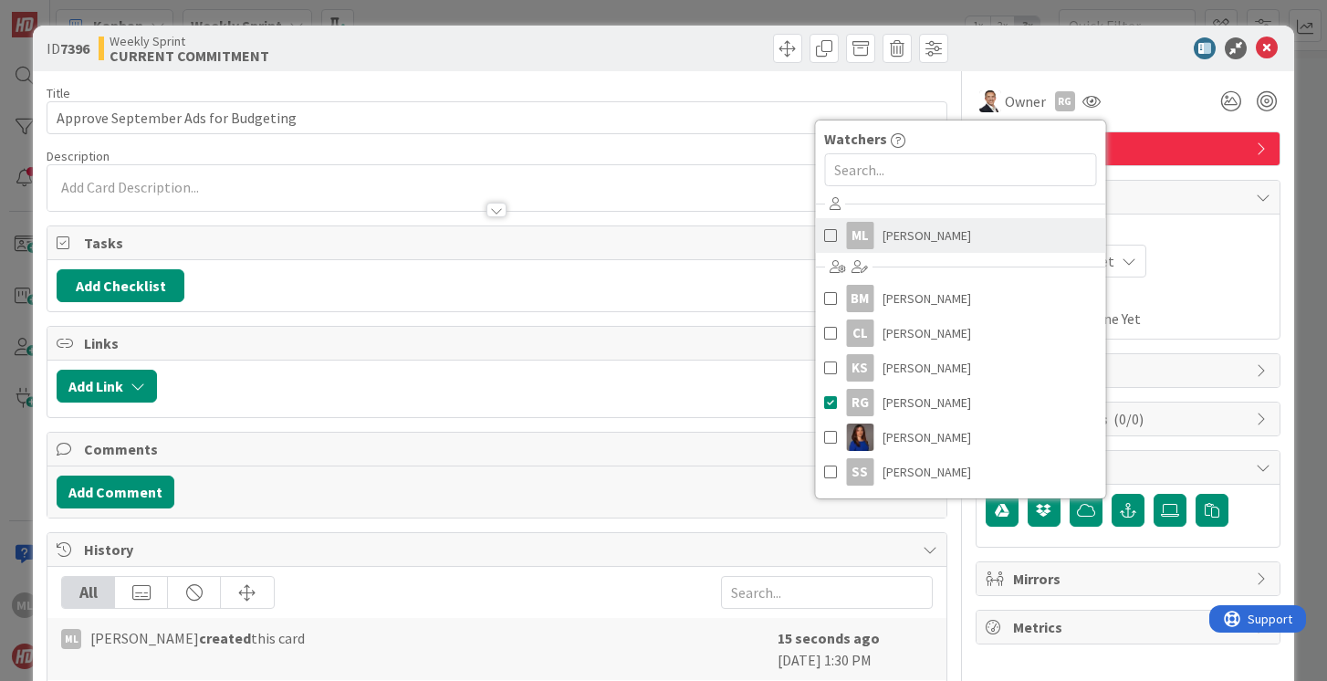
click at [832, 227] on span at bounding box center [830, 235] width 13 height 27
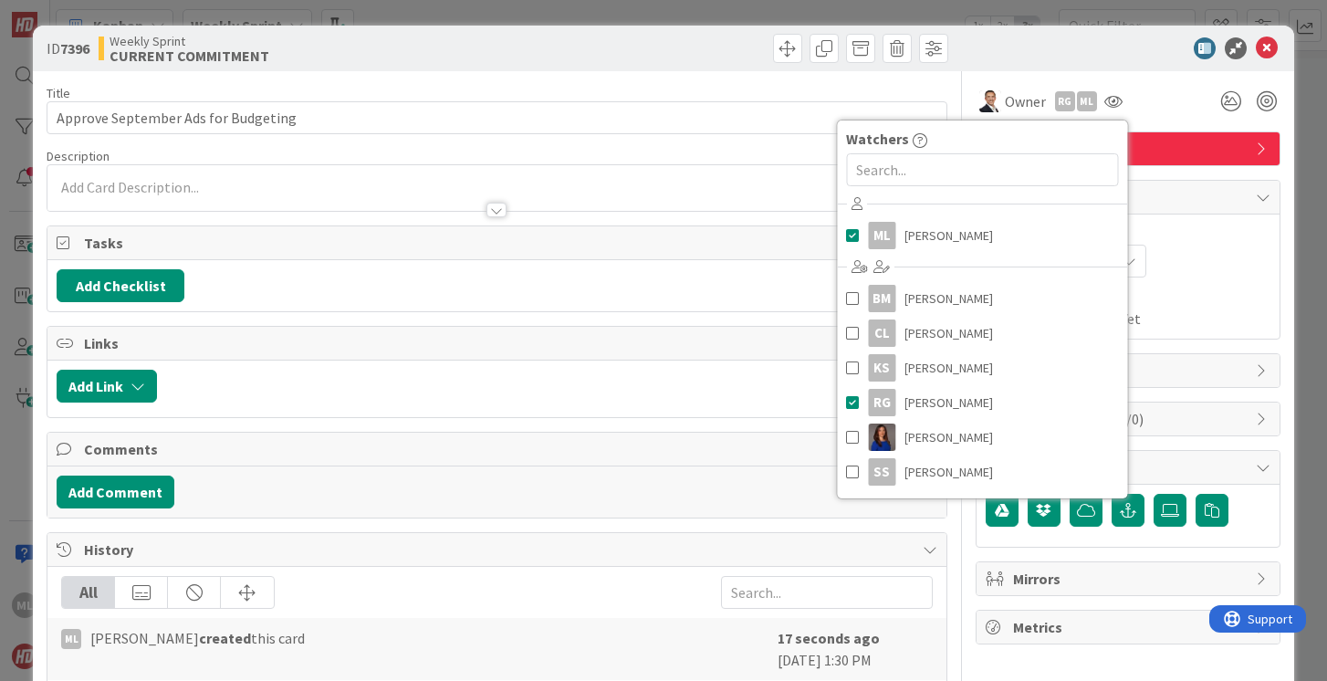
click at [1154, 69] on div "ID 7396 Weekly Sprint CURRENT COMMITMENT" at bounding box center [663, 49] width 1261 height 46
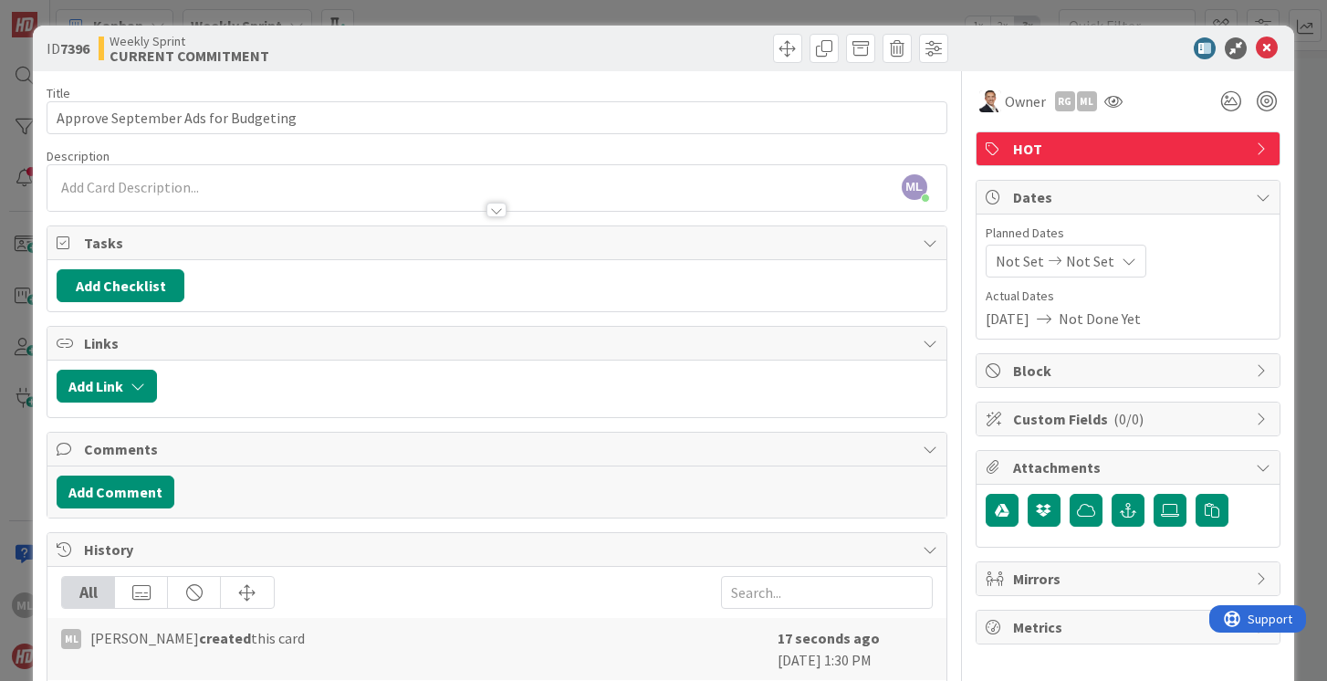
click at [208, 184] on div "ML [PERSON_NAME] just joined" at bounding box center [496, 188] width 898 height 46
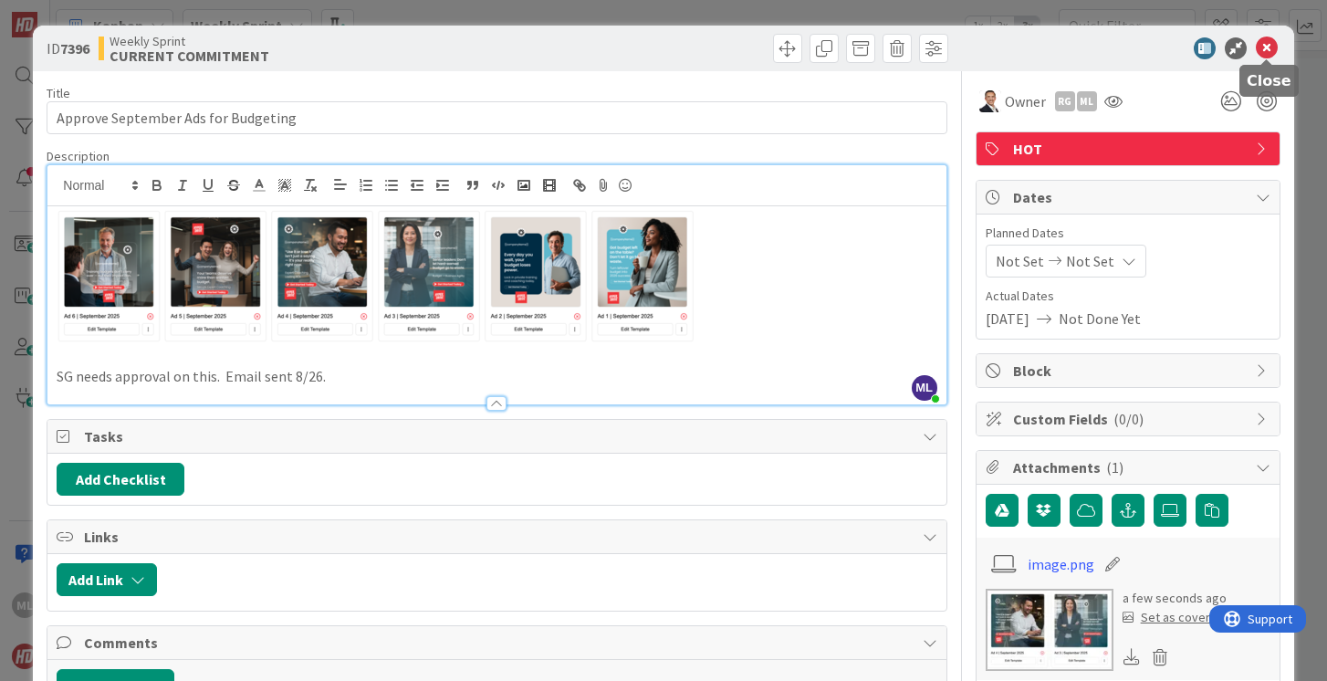
click at [1264, 49] on icon at bounding box center [1267, 48] width 22 height 22
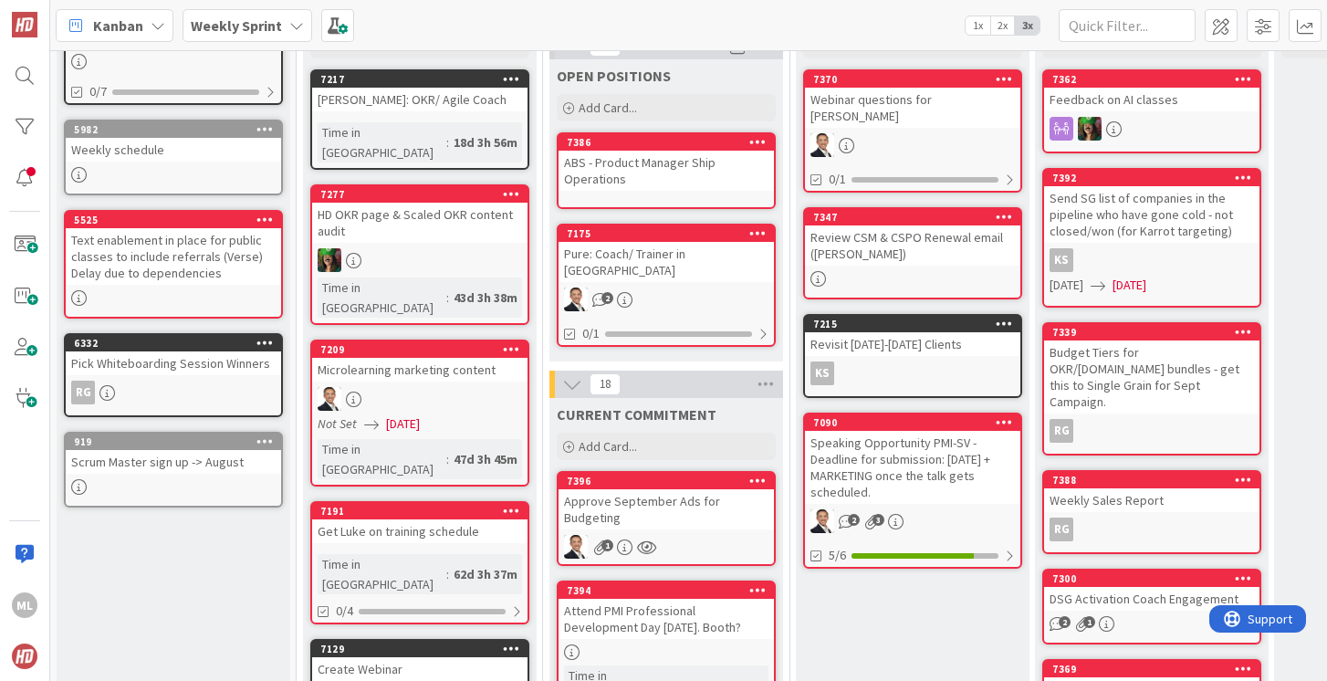
click at [258, 25] on b "Weekly Sprint" at bounding box center [236, 25] width 91 height 18
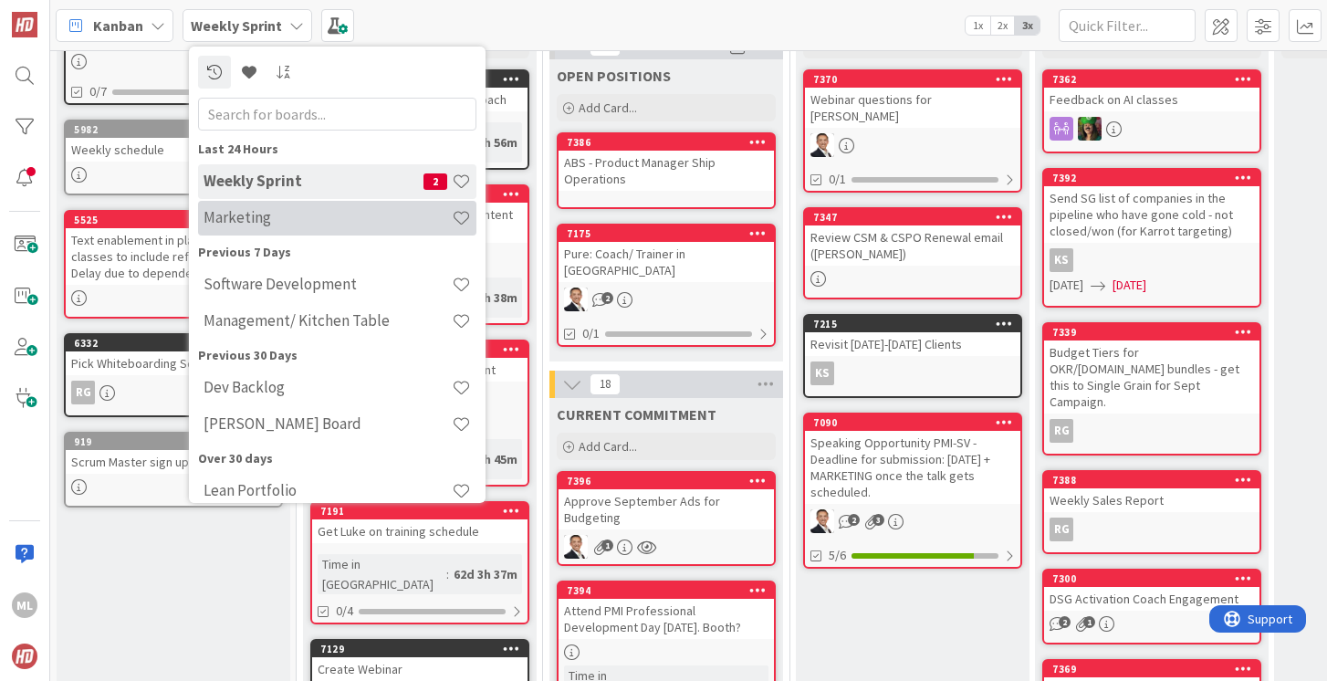
click at [255, 218] on h4 "Marketing" at bounding box center [328, 217] width 248 height 18
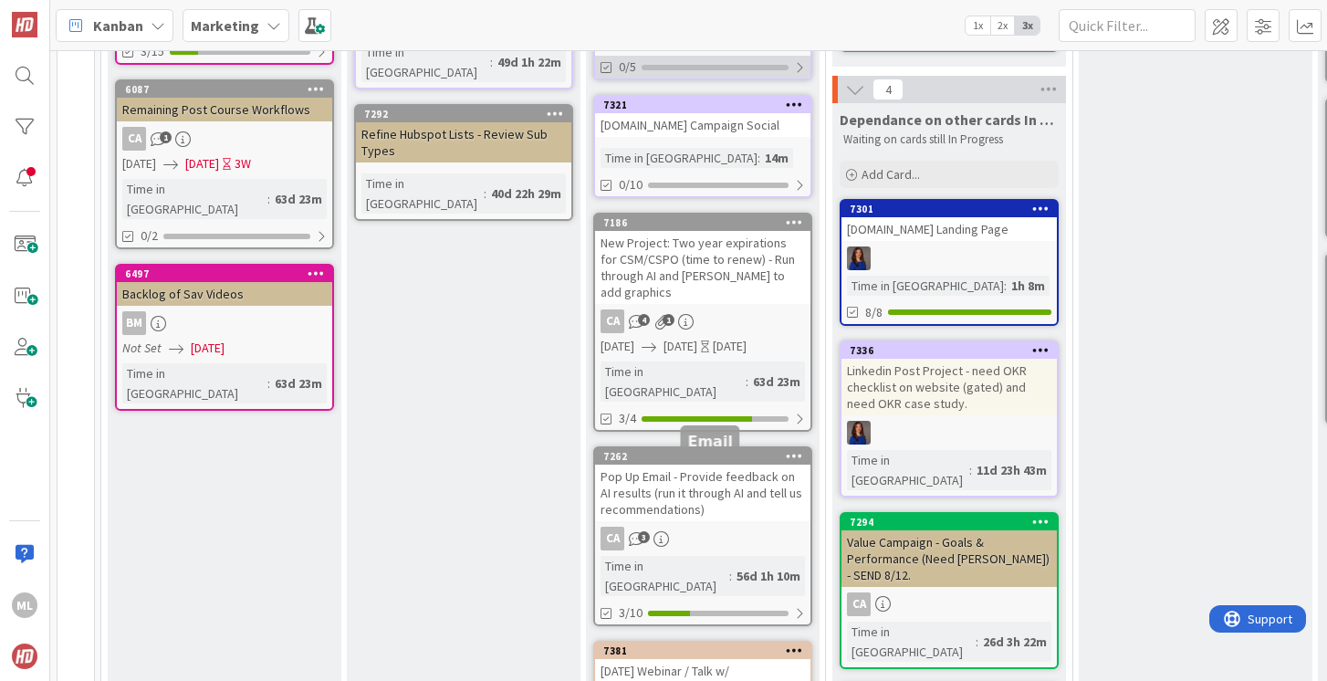
scroll to position [455, 0]
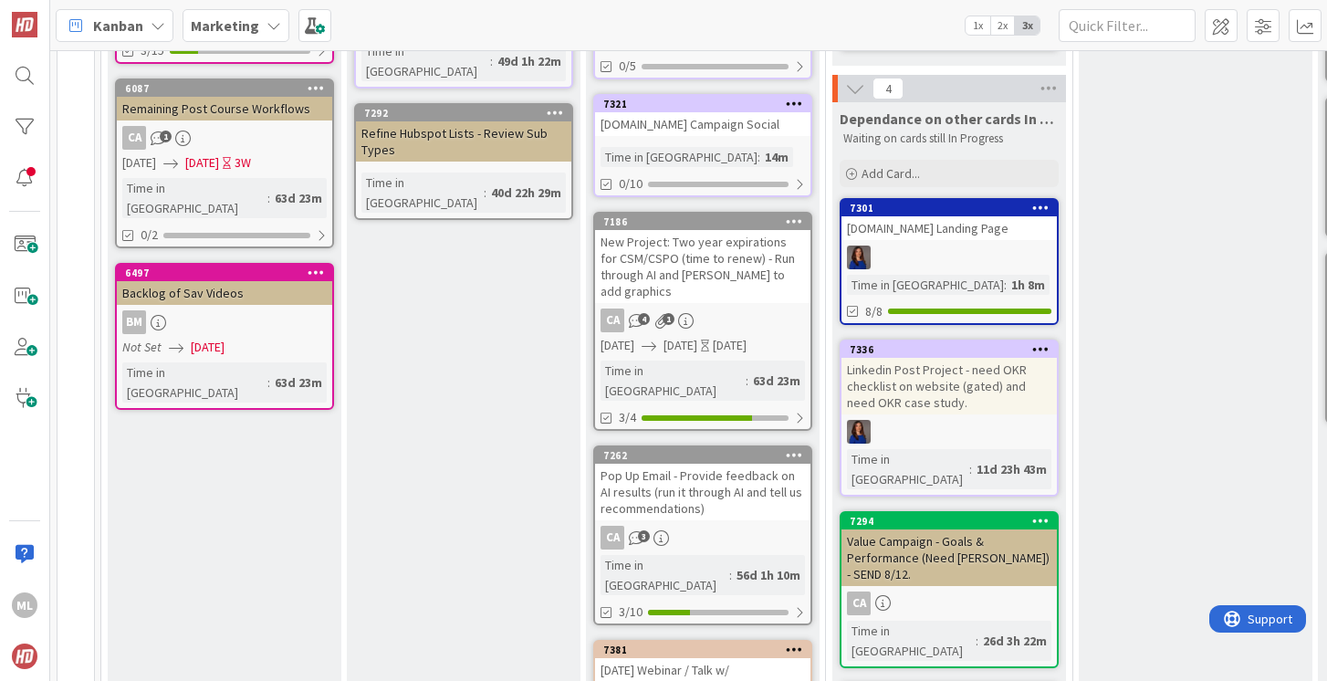
click at [697, 482] on div "Pop Up Email - Provide feedback on AI results (run it through AI and tell us re…" at bounding box center [702, 492] width 215 height 57
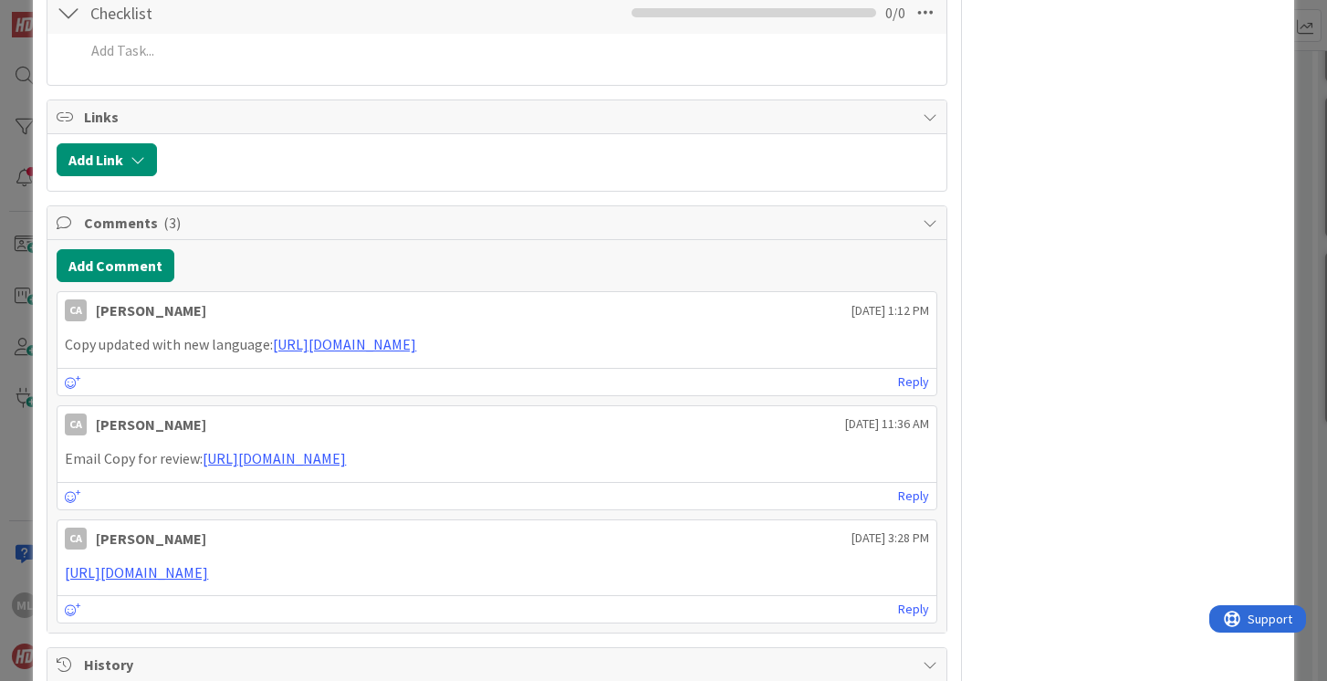
scroll to position [891, 0]
drag, startPoint x: 273, startPoint y: 342, endPoint x: 275, endPoint y: 367, distance: 24.7
click at [275, 354] on p "Copy updated with new language: [URL][DOMAIN_NAME]" at bounding box center [497, 343] width 864 height 21
copy p "[URL][DOMAIN_NAME]"
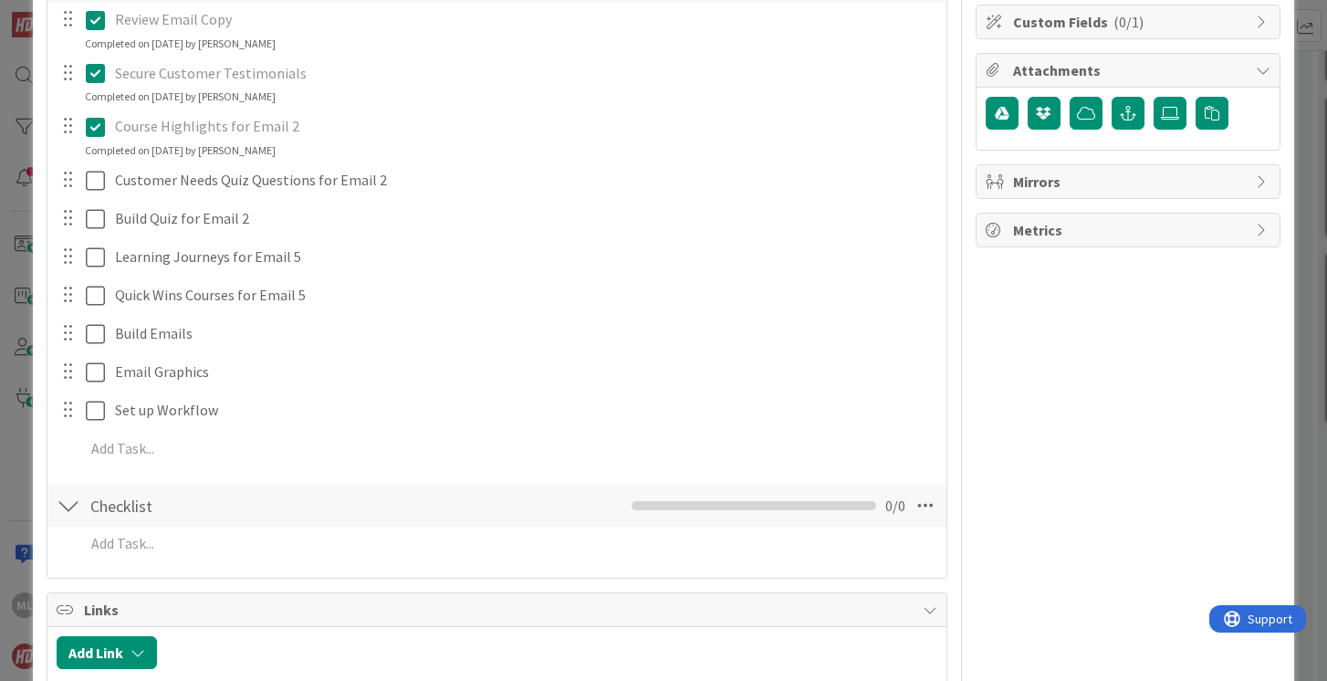
scroll to position [0, 0]
